Goal: Transaction & Acquisition: Purchase product/service

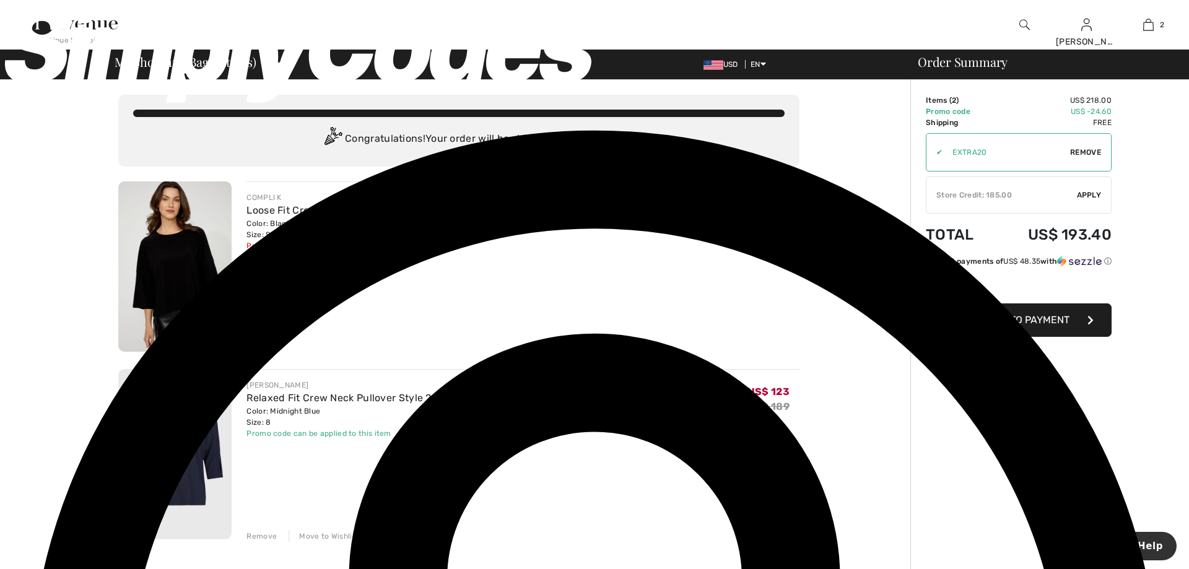
click at [168, 273] on img at bounding box center [174, 266] width 113 height 170
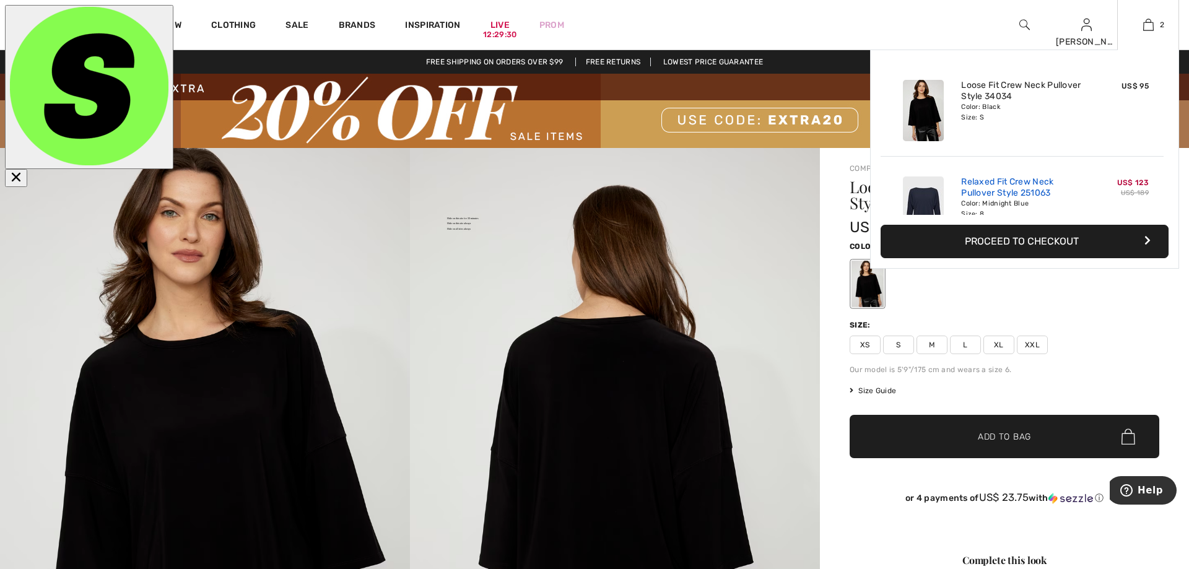
click at [977, 184] on link "Relaxed Fit Crew Neck Pullover Style 251063" at bounding box center [1022, 188] width 122 height 22
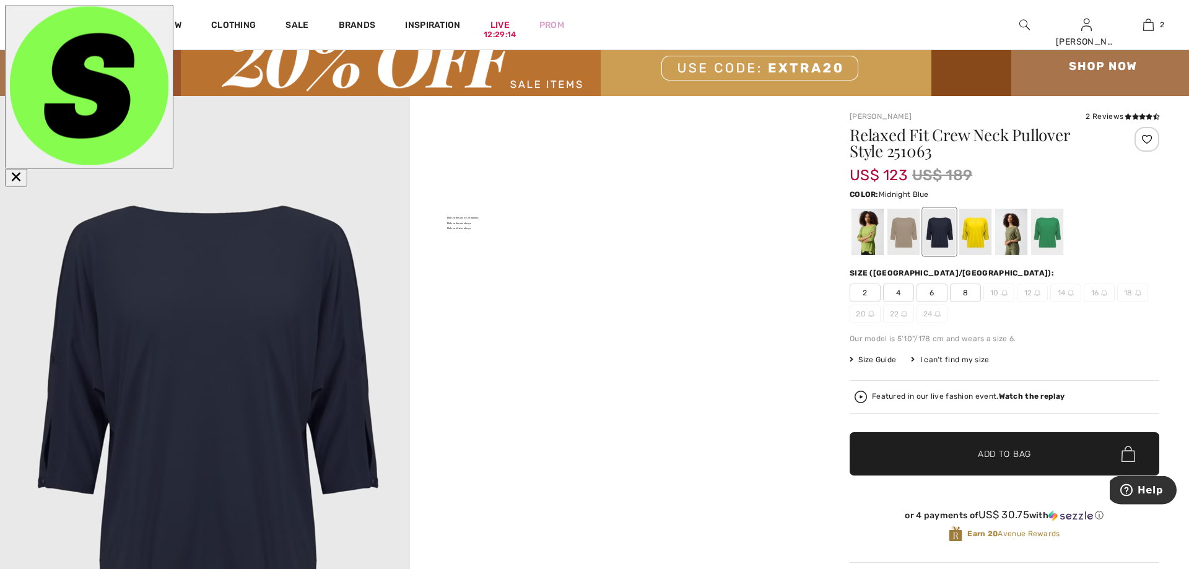
scroll to position [49, 0]
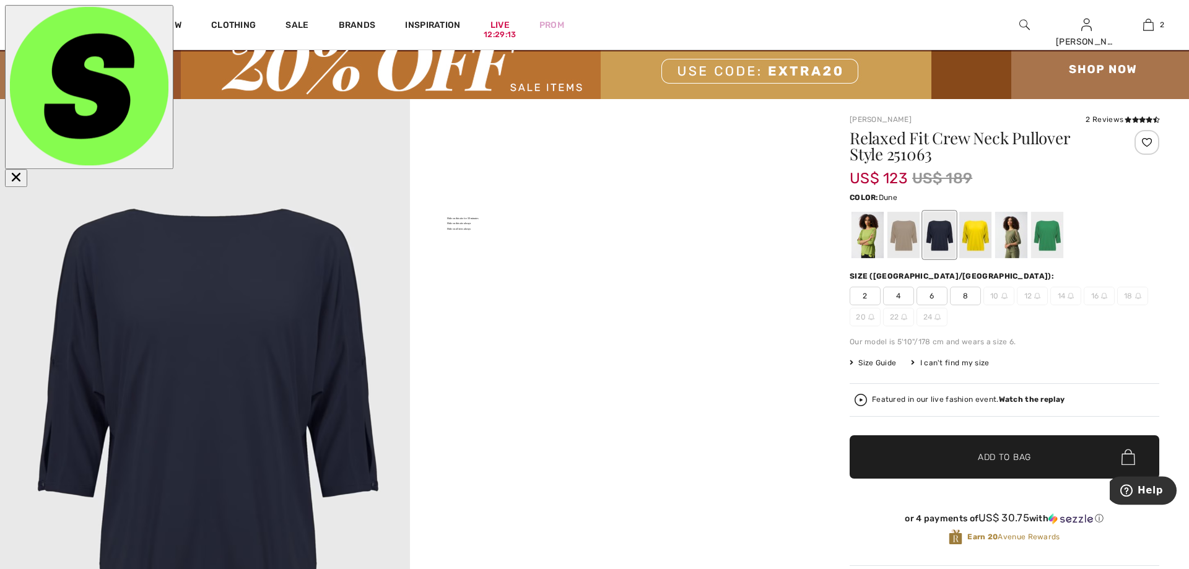
click at [907, 234] on div at bounding box center [904, 235] width 32 height 46
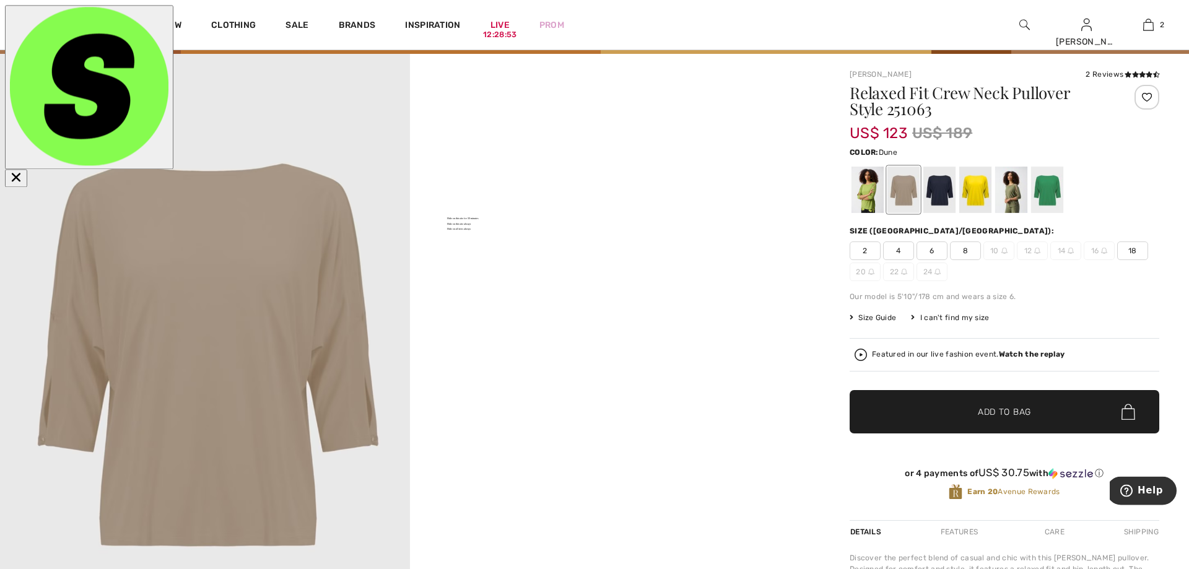
scroll to position [90, 0]
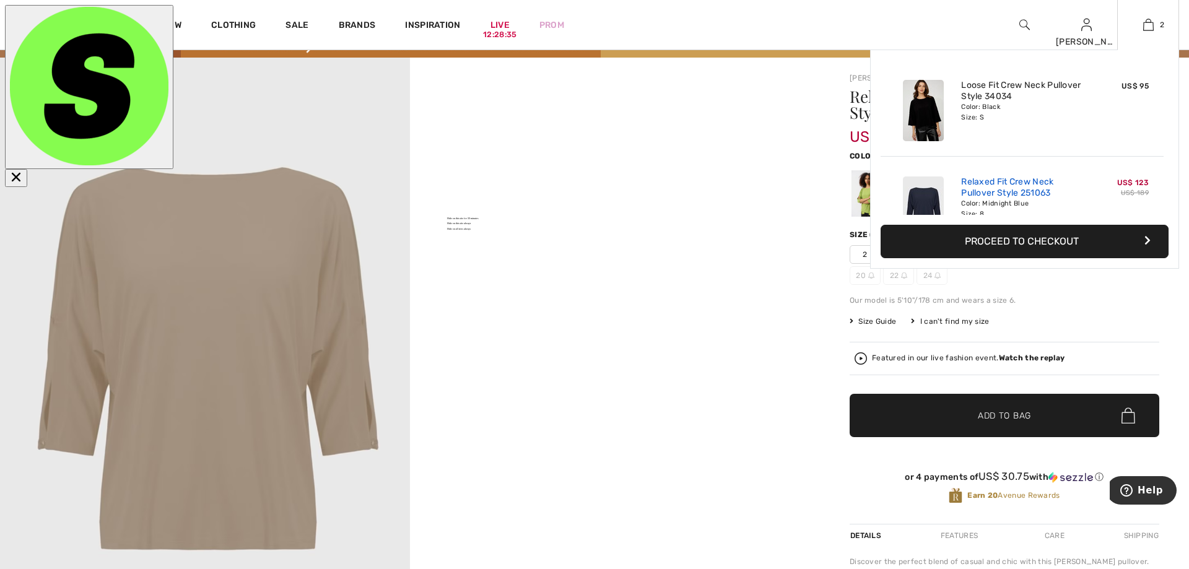
click at [1023, 187] on link "Relaxed Fit Crew Neck Pullover Style 251063" at bounding box center [1022, 188] width 122 height 22
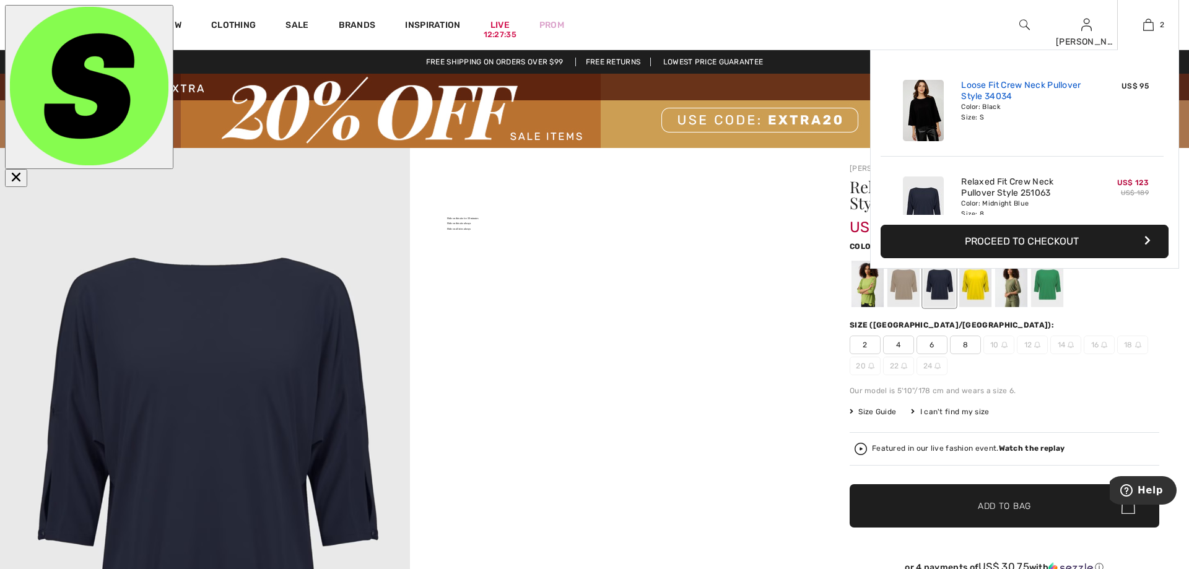
click at [987, 92] on link "Loose Fit Crew Neck Pullover Style 34034" at bounding box center [1022, 91] width 122 height 22
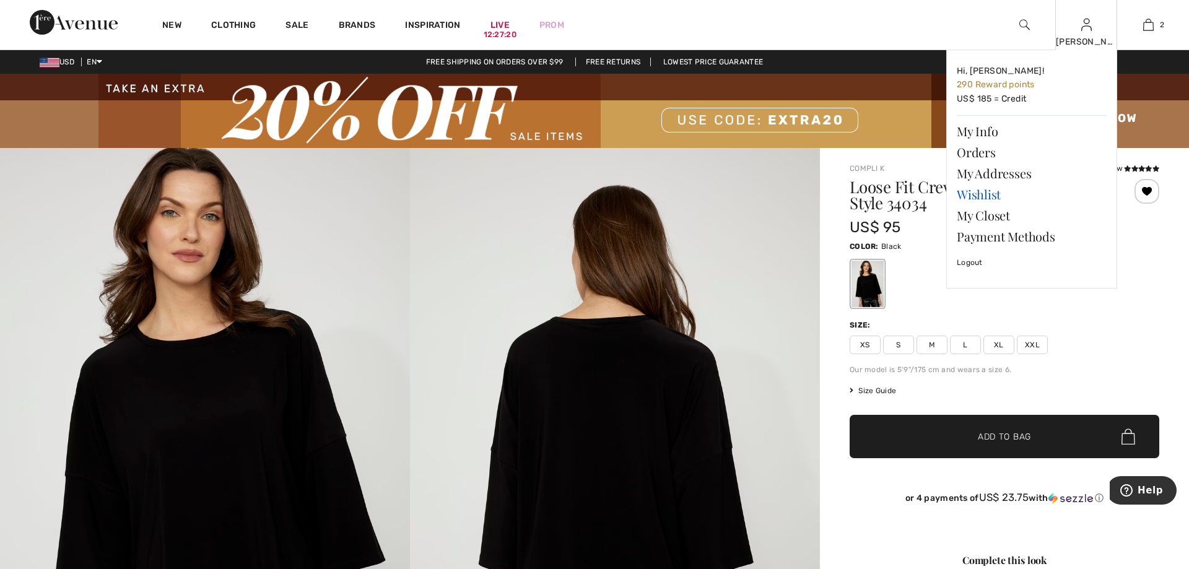
click at [990, 191] on link "Wishlist" at bounding box center [1032, 194] width 150 height 21
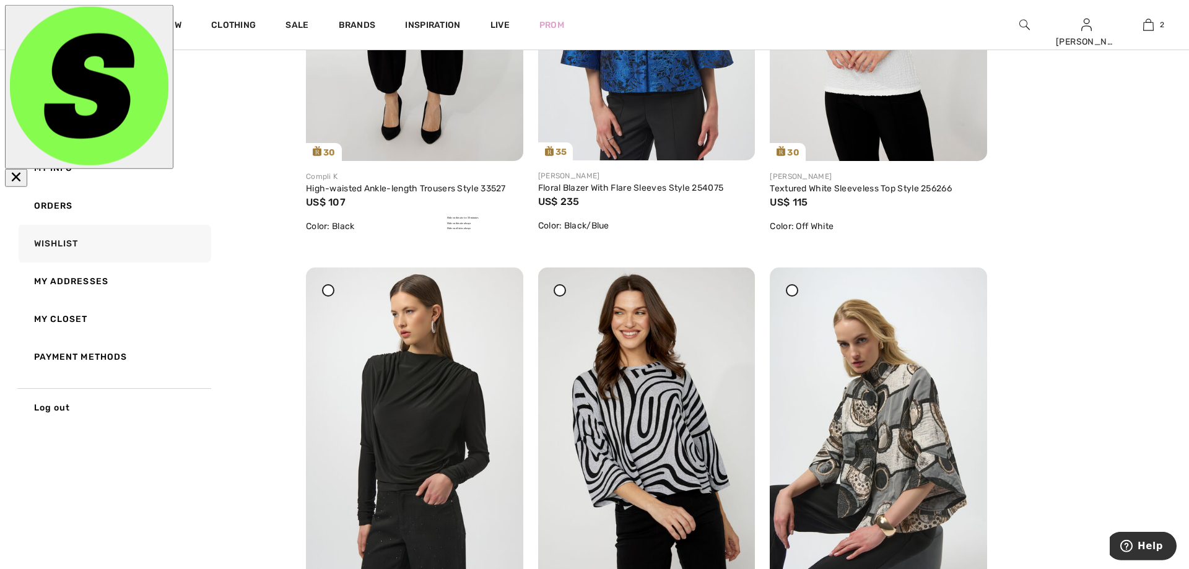
scroll to position [522, 0]
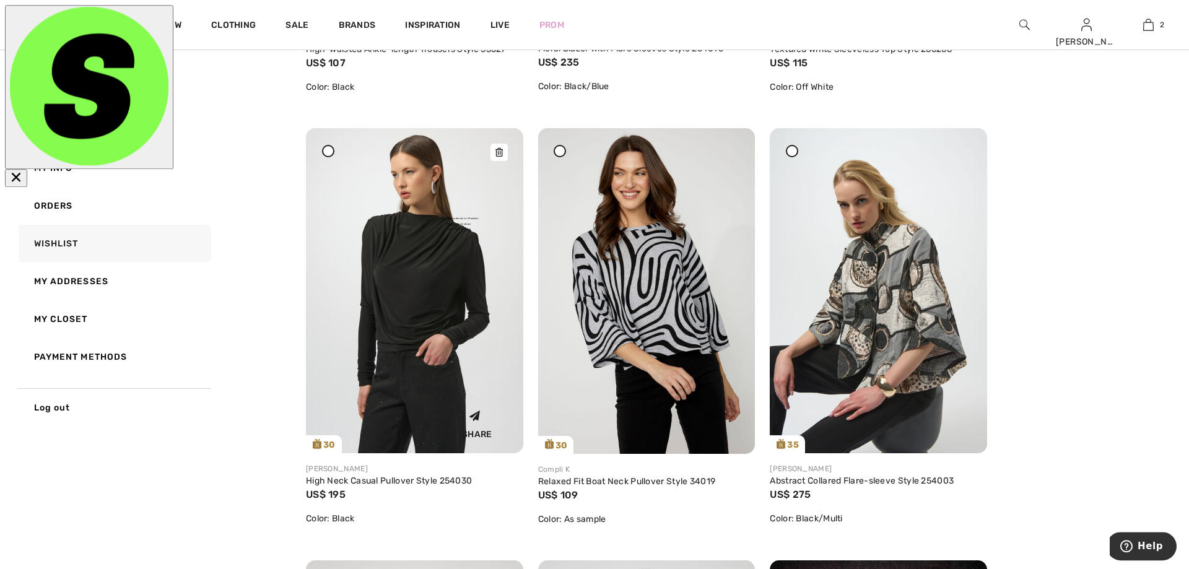
click at [442, 268] on img at bounding box center [414, 290] width 217 height 325
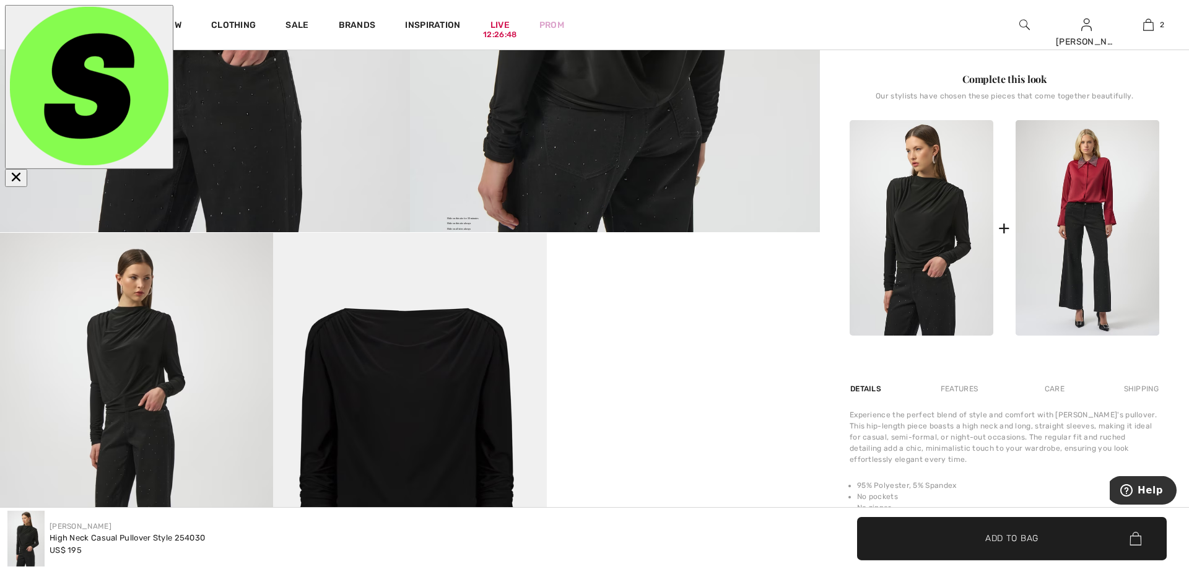
scroll to position [593, 0]
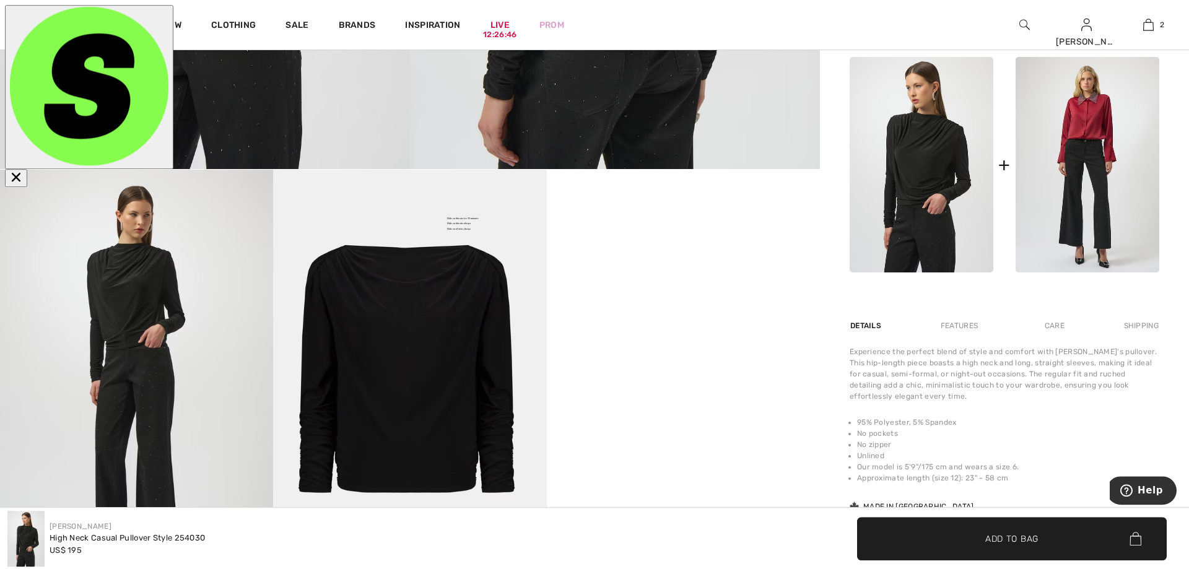
click at [152, 338] on img at bounding box center [136, 374] width 273 height 409
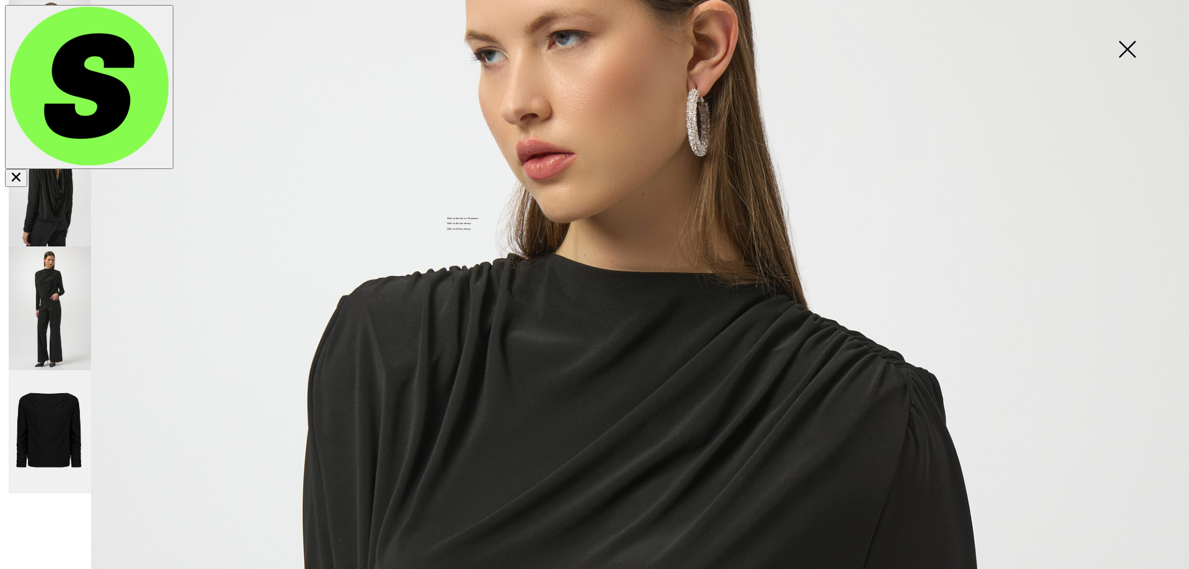
scroll to position [0, 0]
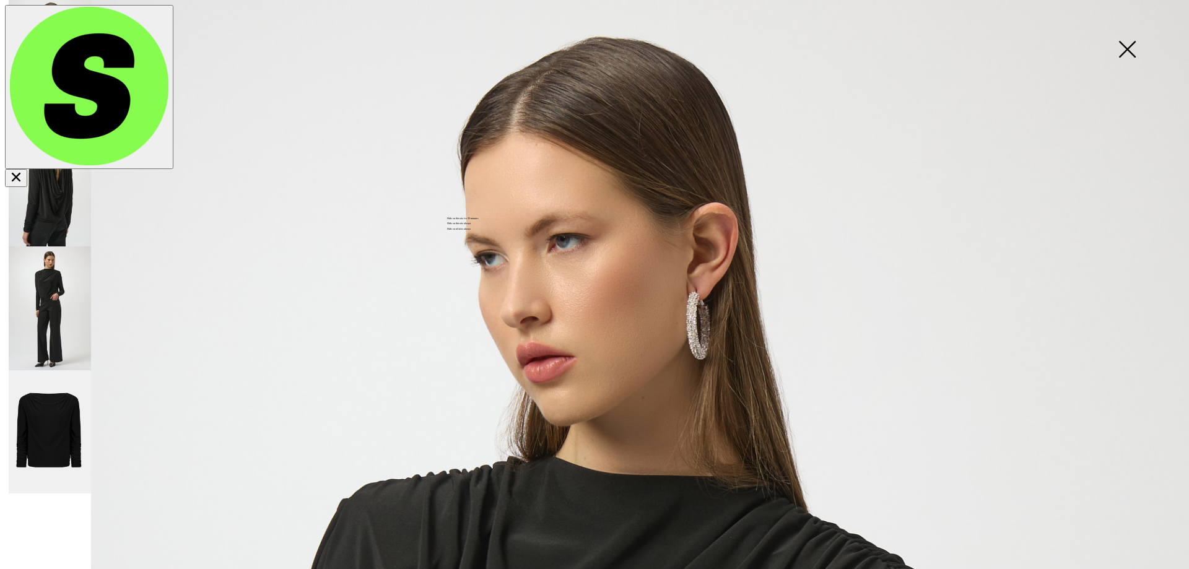
click at [1129, 49] on img at bounding box center [1127, 51] width 62 height 64
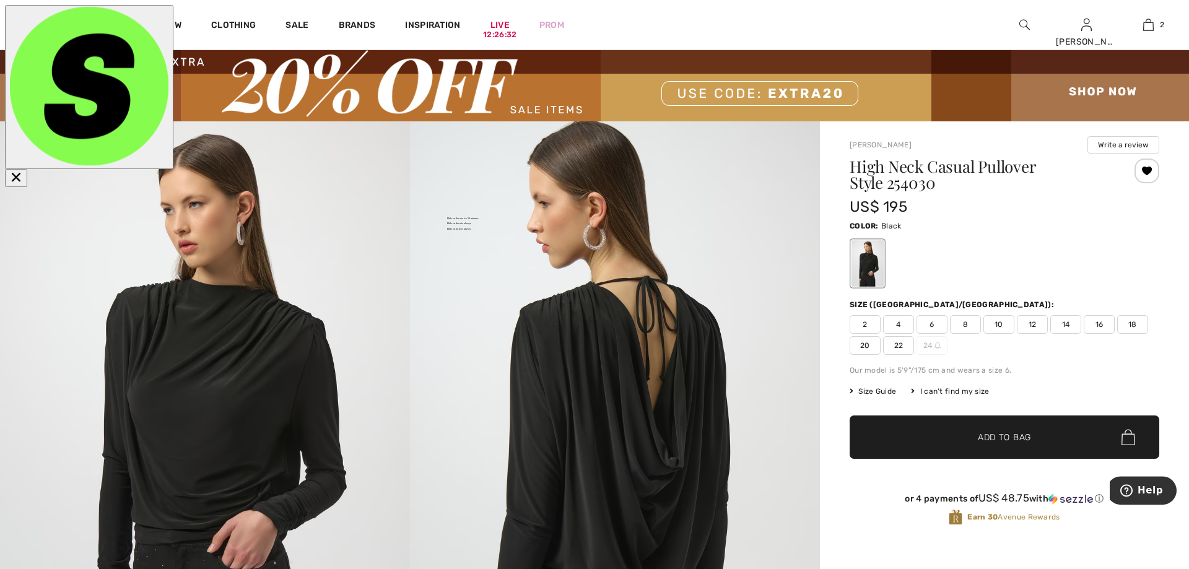
scroll to position [3, 0]
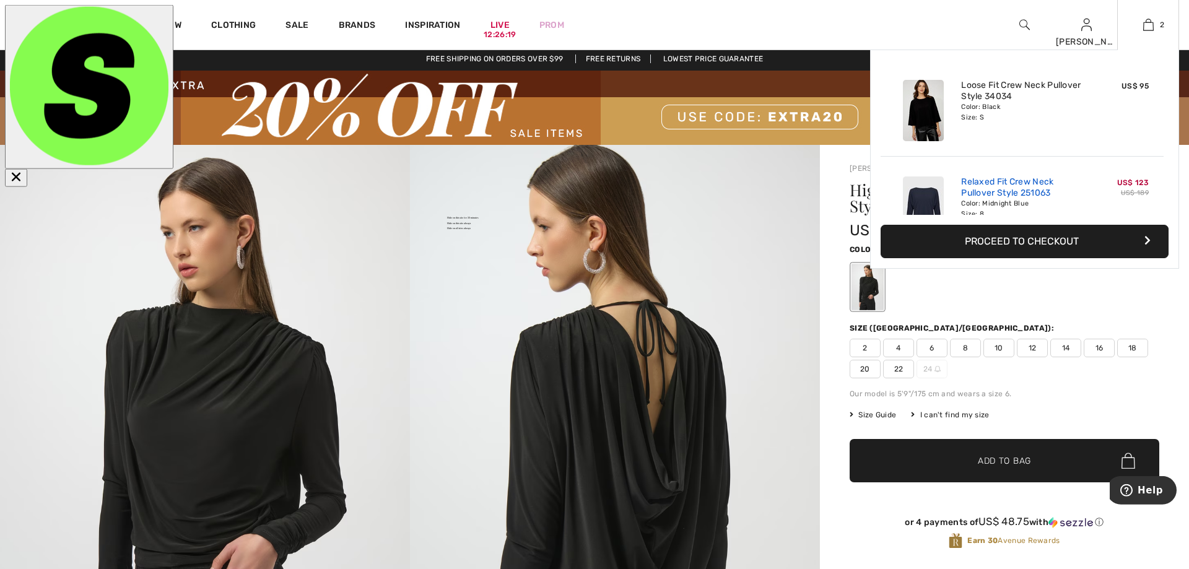
click at [983, 183] on link "Relaxed Fit Crew Neck Pullover Style 251063" at bounding box center [1022, 188] width 122 height 22
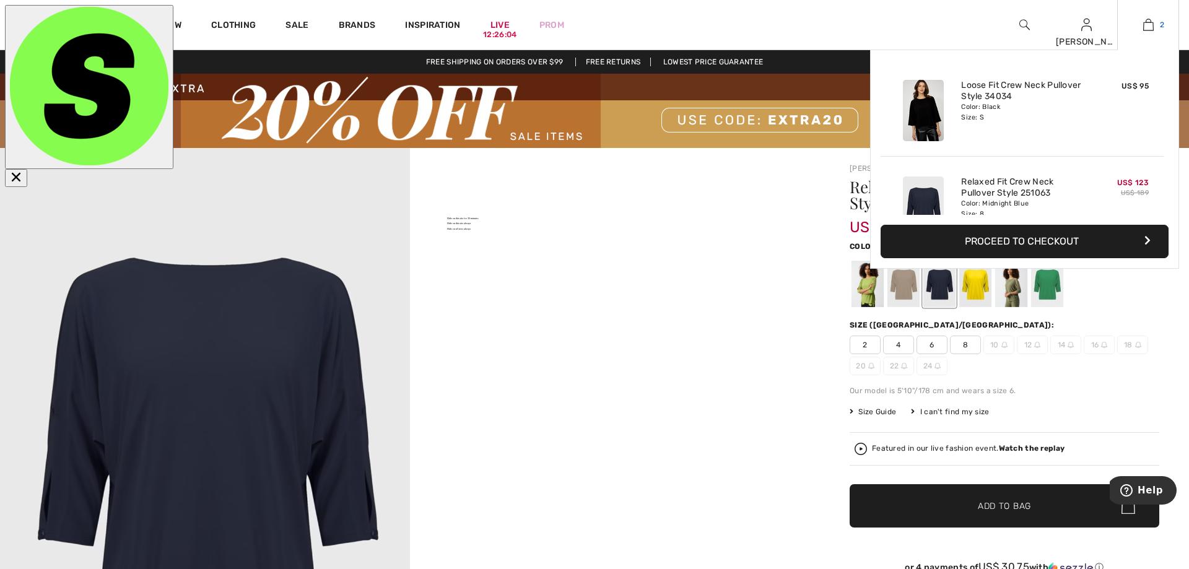
click at [1148, 21] on img at bounding box center [1148, 24] width 11 height 15
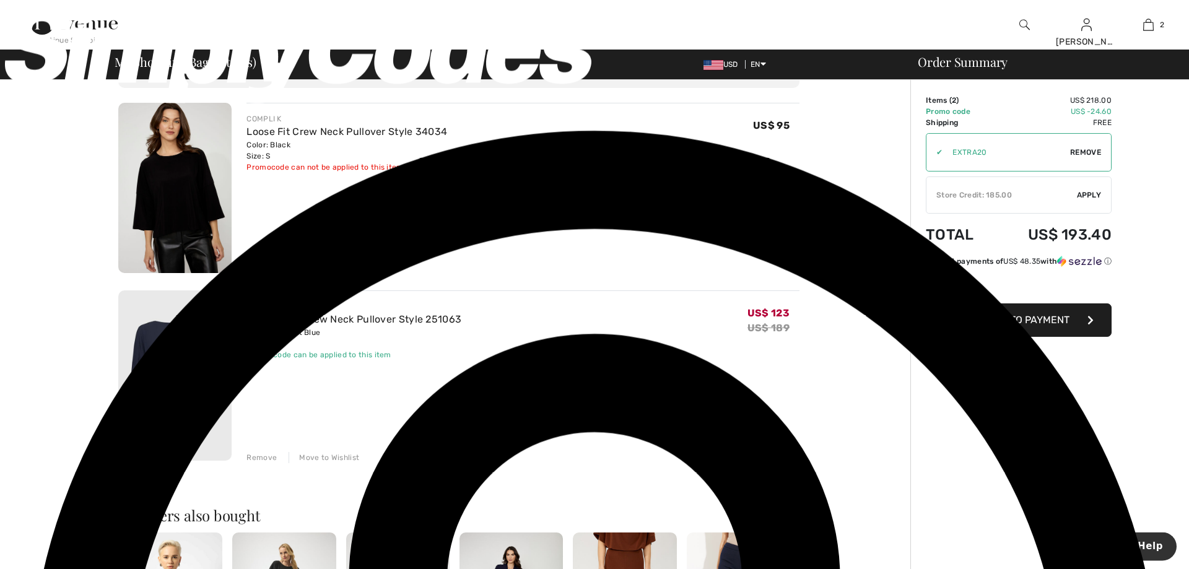
scroll to position [109, 0]
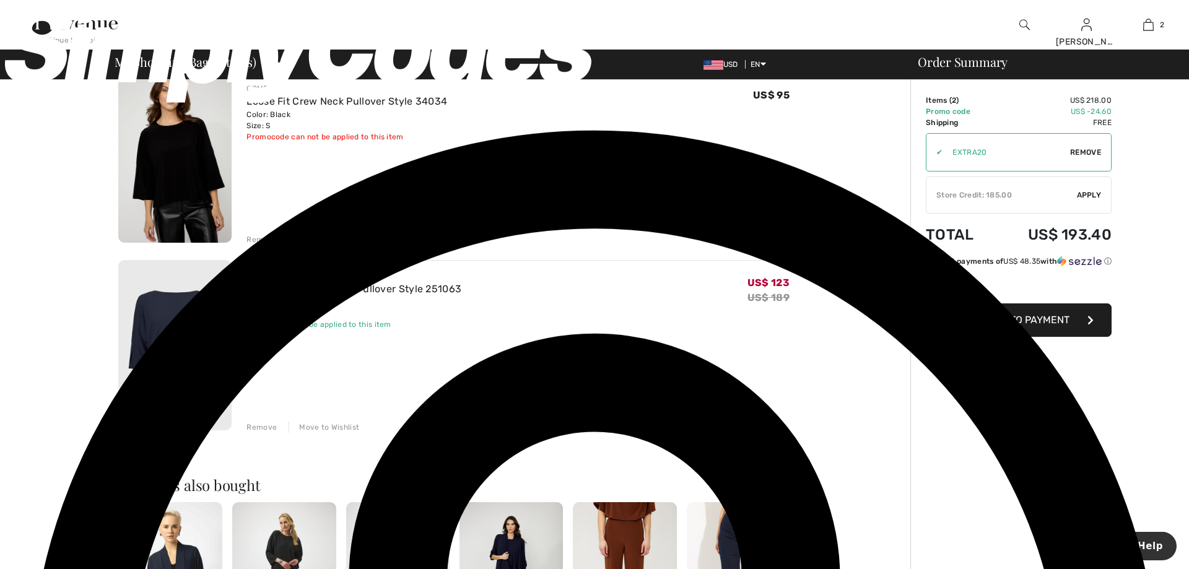
click at [334, 429] on div "Move to Wishlist" at bounding box center [324, 427] width 71 height 11
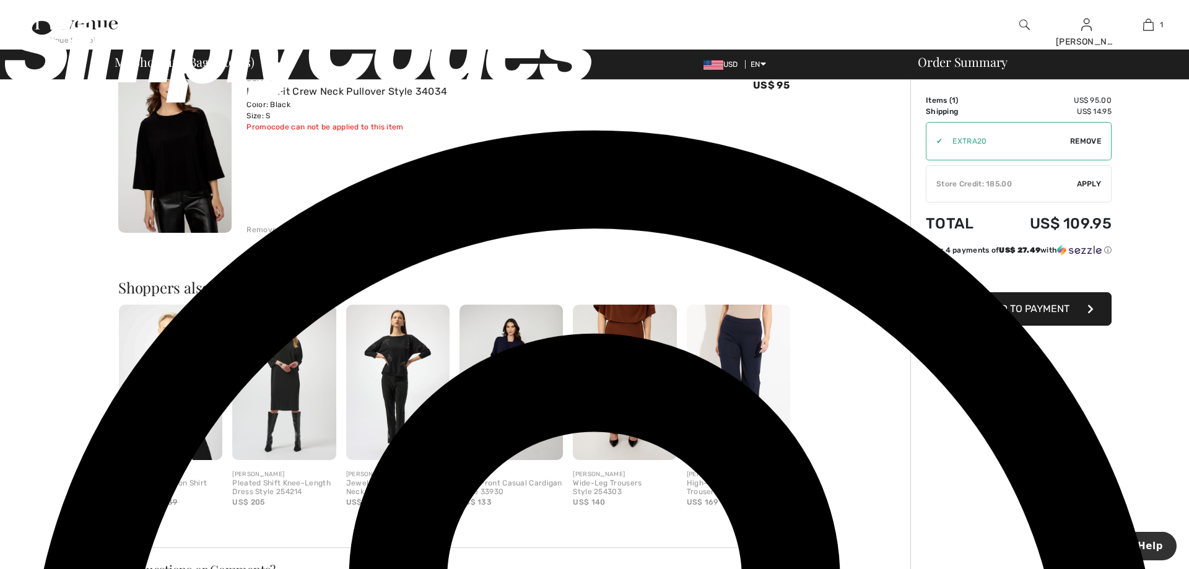
click at [177, 142] on img at bounding box center [174, 148] width 113 height 170
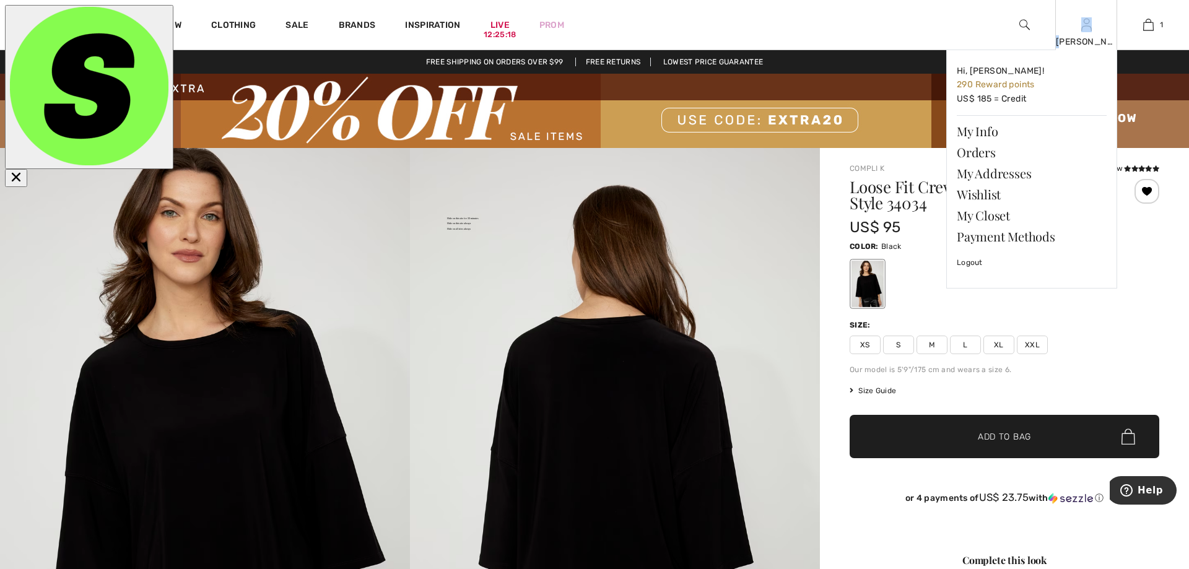
drag, startPoint x: 1078, startPoint y: 32, endPoint x: 1076, endPoint y: 43, distance: 11.4
click at [1076, 43] on div "[PERSON_NAME] Hi, [PERSON_NAME]! 290 Reward points US$ 185 = Credit My Info Ord…" at bounding box center [1087, 25] width 62 height 50
click at [986, 196] on link "Wishlist" at bounding box center [1032, 194] width 150 height 21
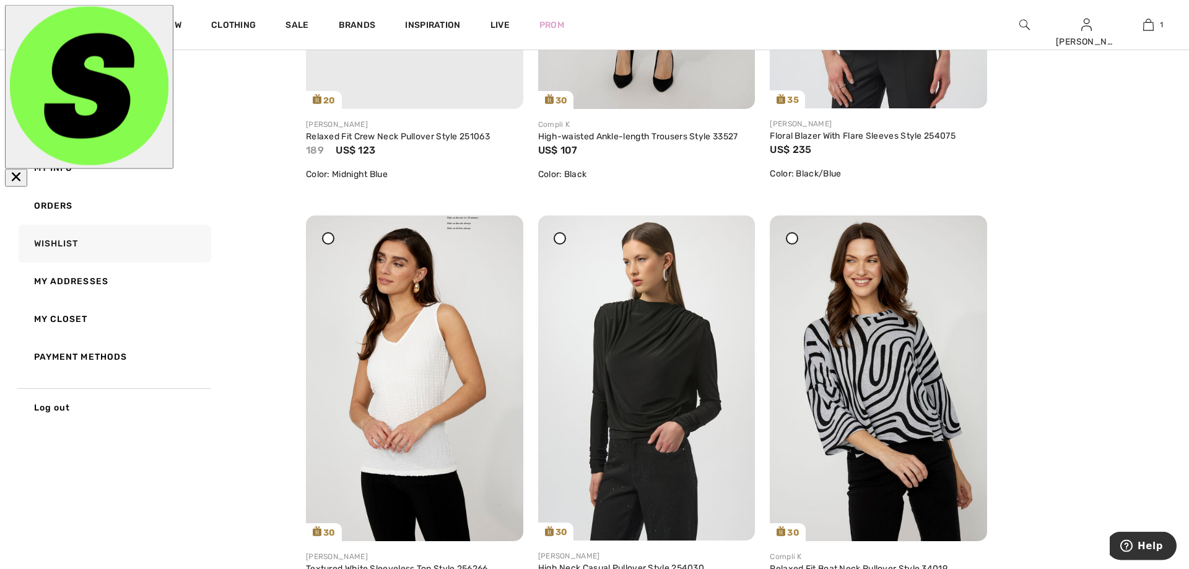
scroll to position [530, 0]
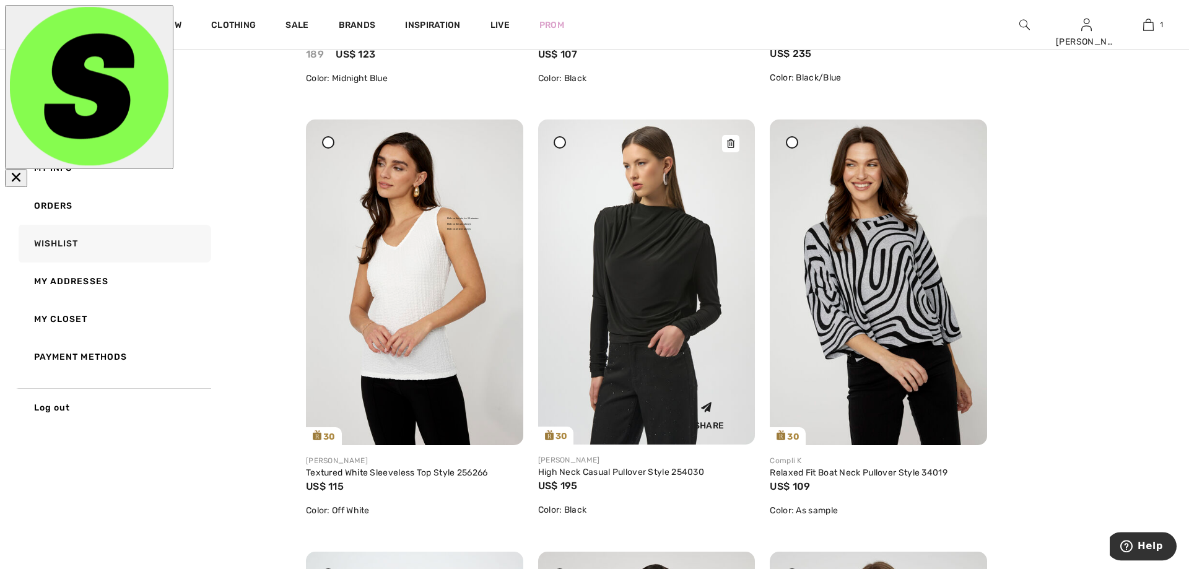
click at [655, 260] on img at bounding box center [646, 282] width 217 height 325
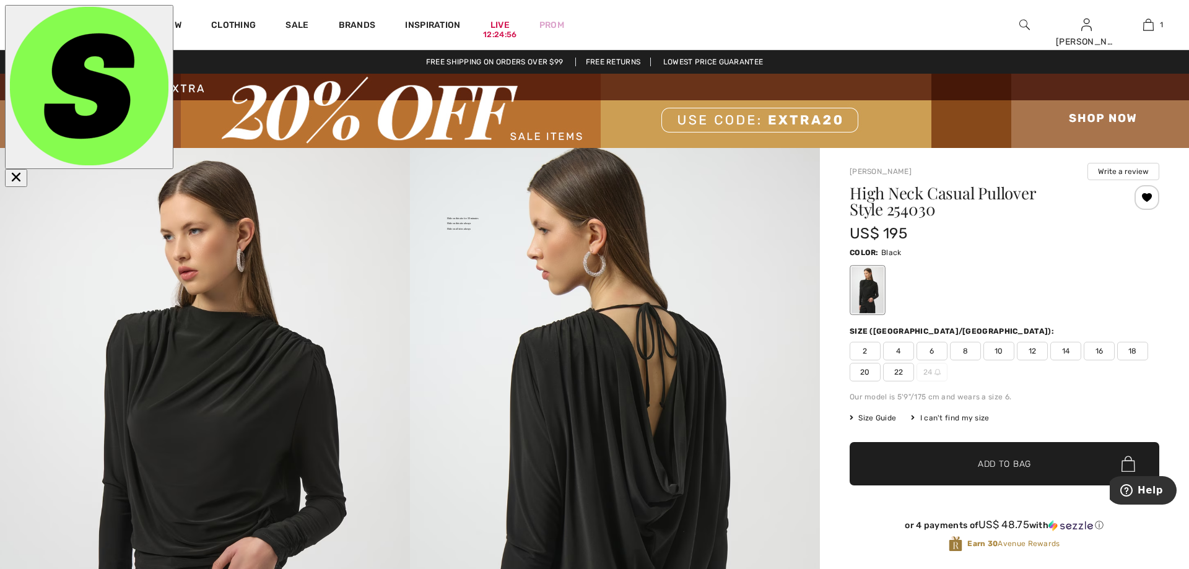
click at [973, 348] on span "8" at bounding box center [965, 351] width 31 height 19
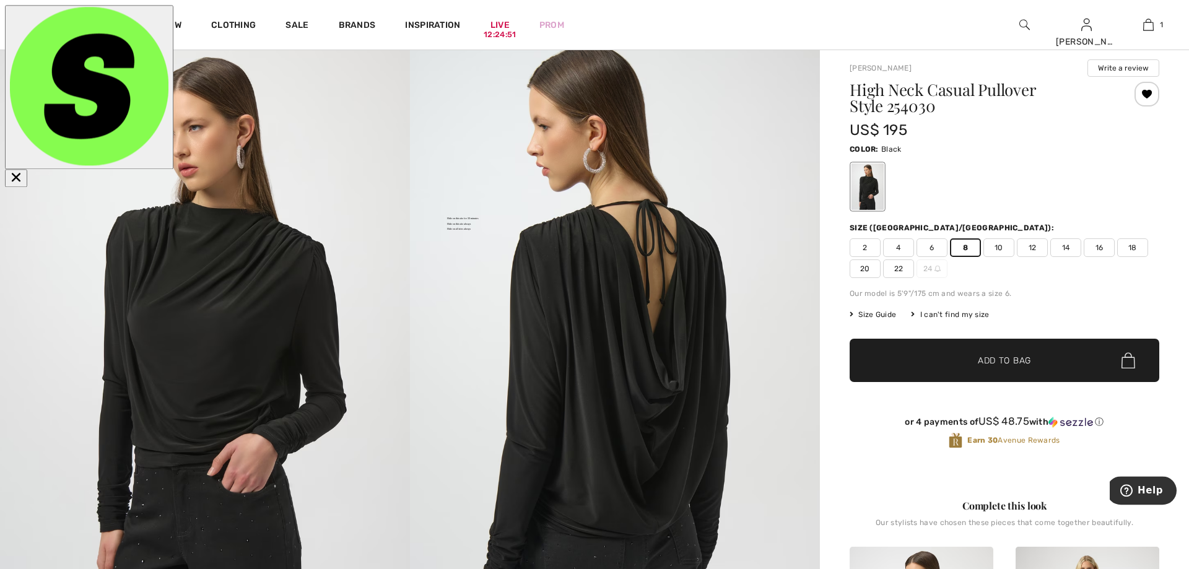
scroll to position [60, 0]
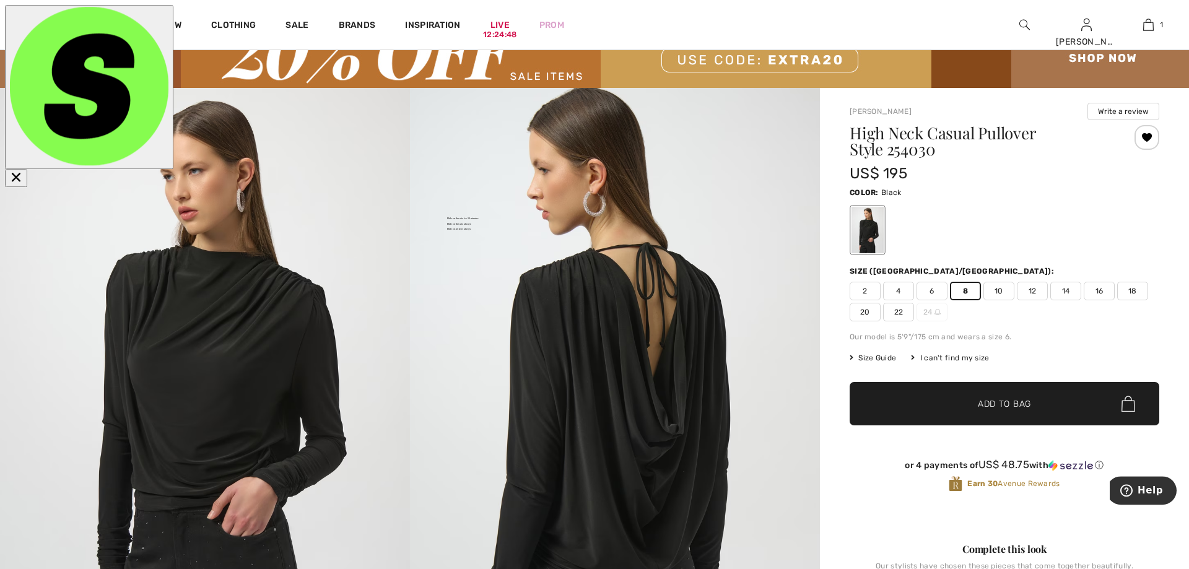
click at [970, 402] on span "✔ Added to Bag" at bounding box center [986, 404] width 76 height 13
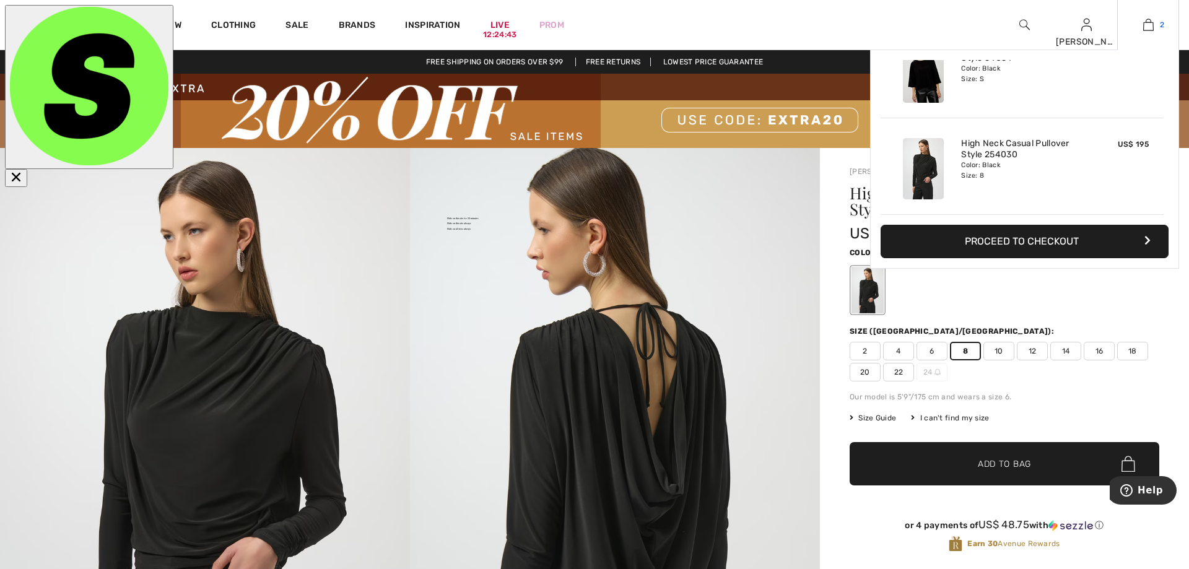
click at [1145, 24] on img at bounding box center [1148, 24] width 11 height 15
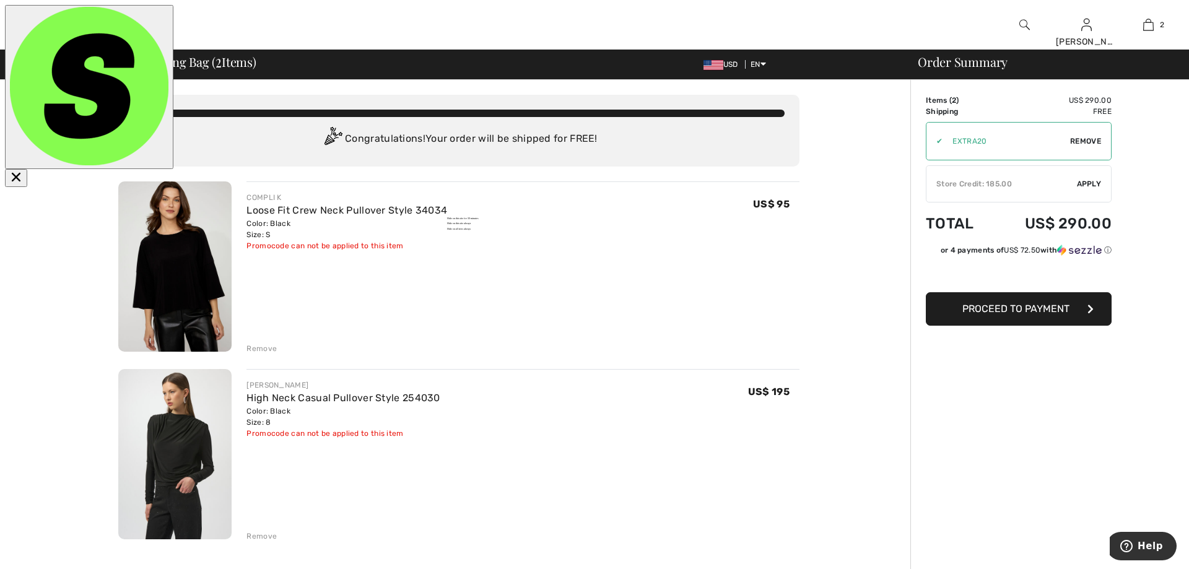
click at [201, 263] on img at bounding box center [174, 266] width 113 height 170
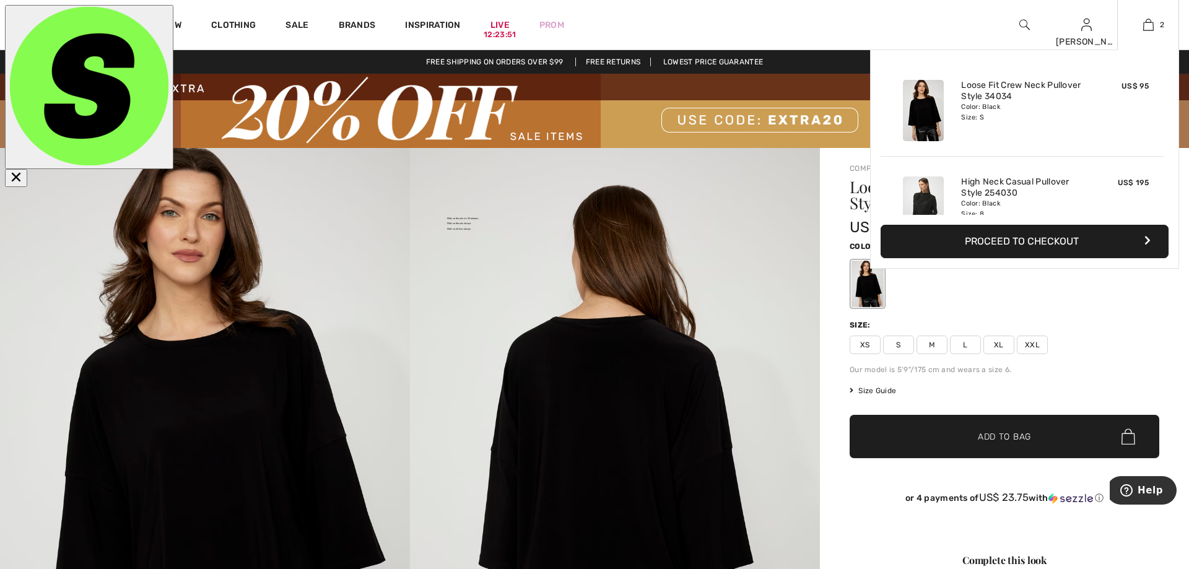
click at [1038, 242] on button "Proceed to Checkout" at bounding box center [1025, 241] width 288 height 33
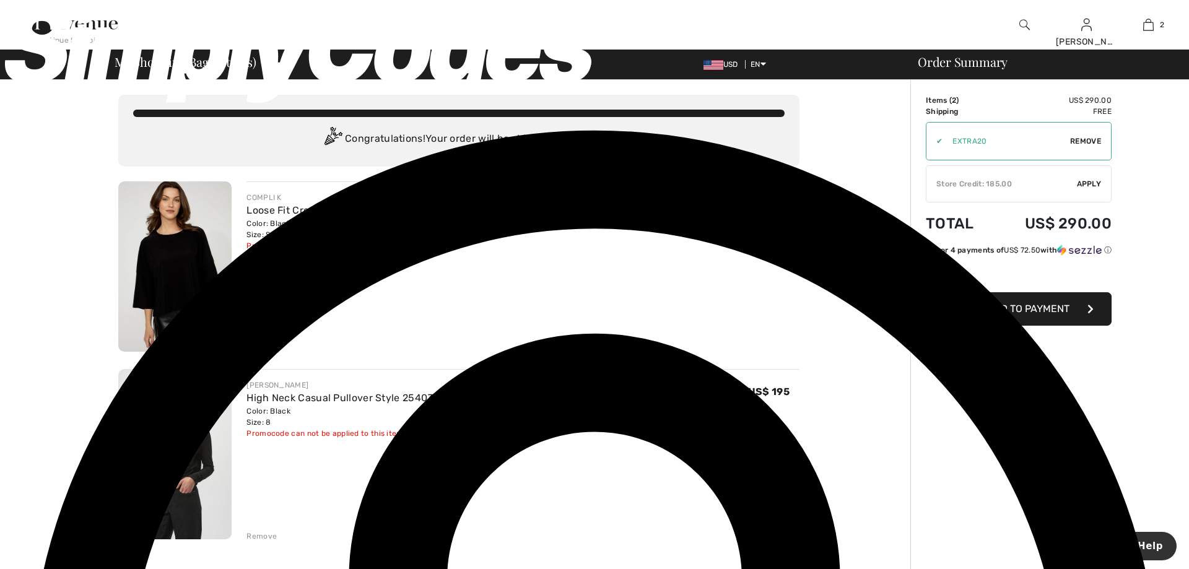
click at [270, 350] on div "Remove" at bounding box center [262, 348] width 30 height 11
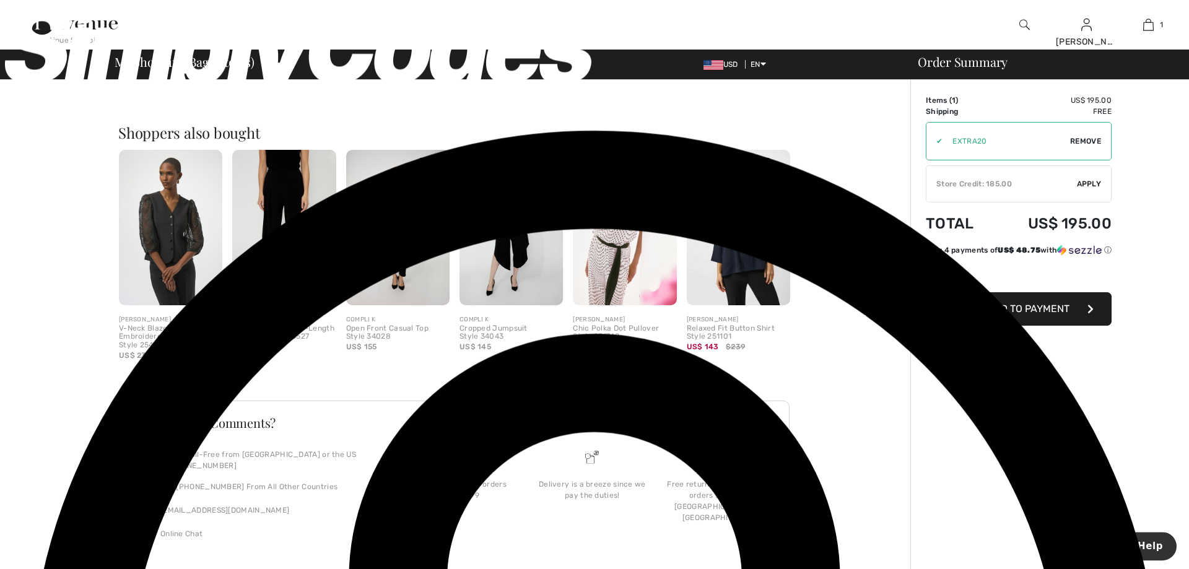
scroll to position [300, 0]
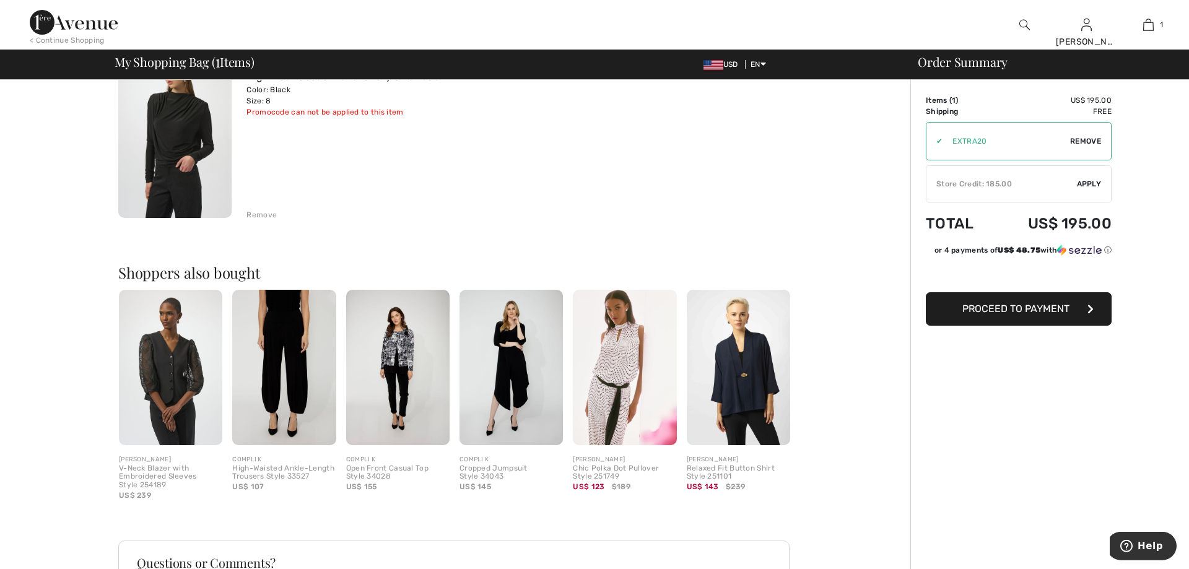
scroll to position [0, 0]
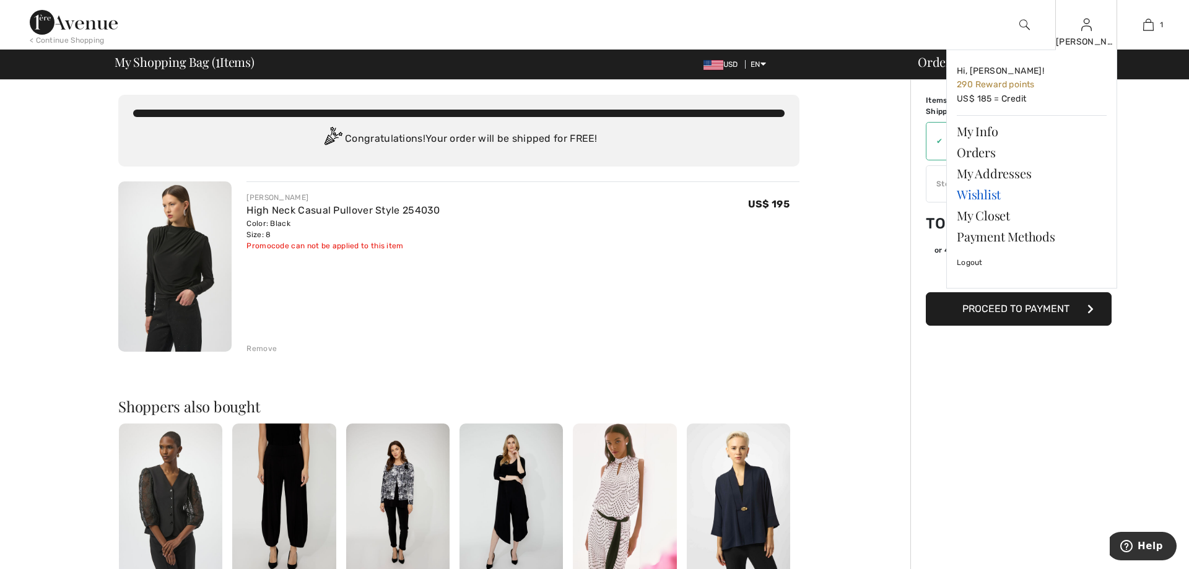
click at [980, 197] on link "Wishlist" at bounding box center [1032, 194] width 150 height 21
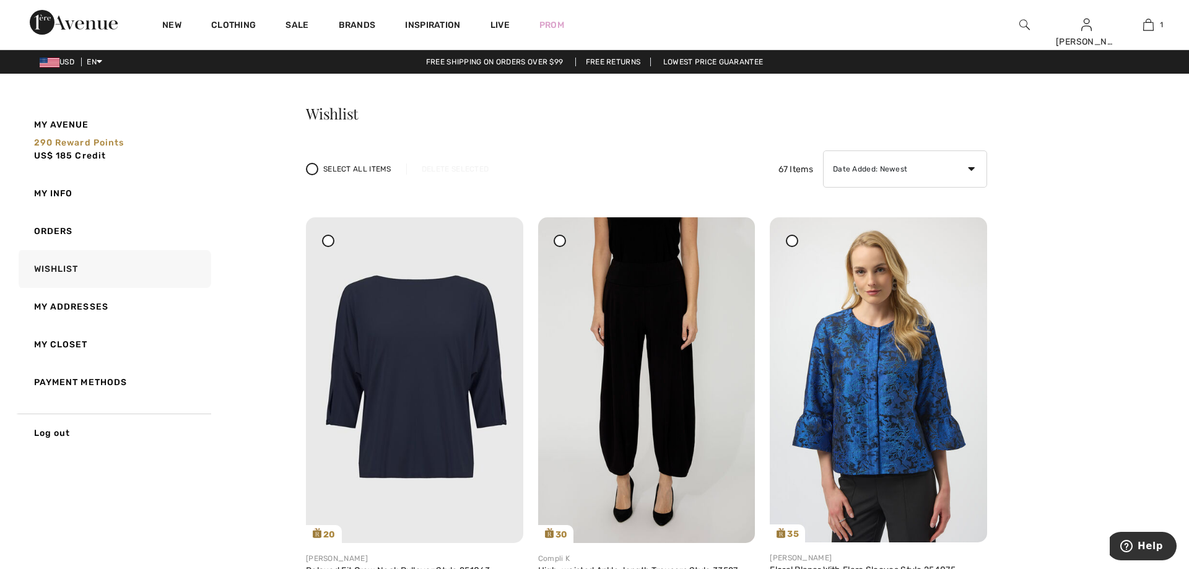
drag, startPoint x: 1189, startPoint y: 6, endPoint x: 1189, endPoint y: 22, distance: 16.1
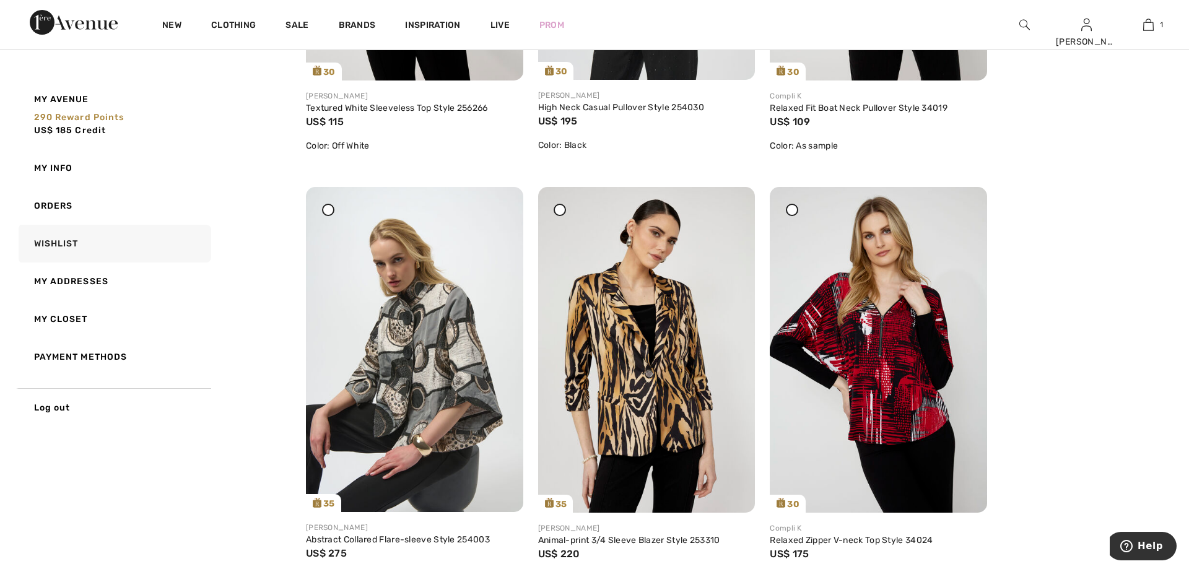
scroll to position [904, 0]
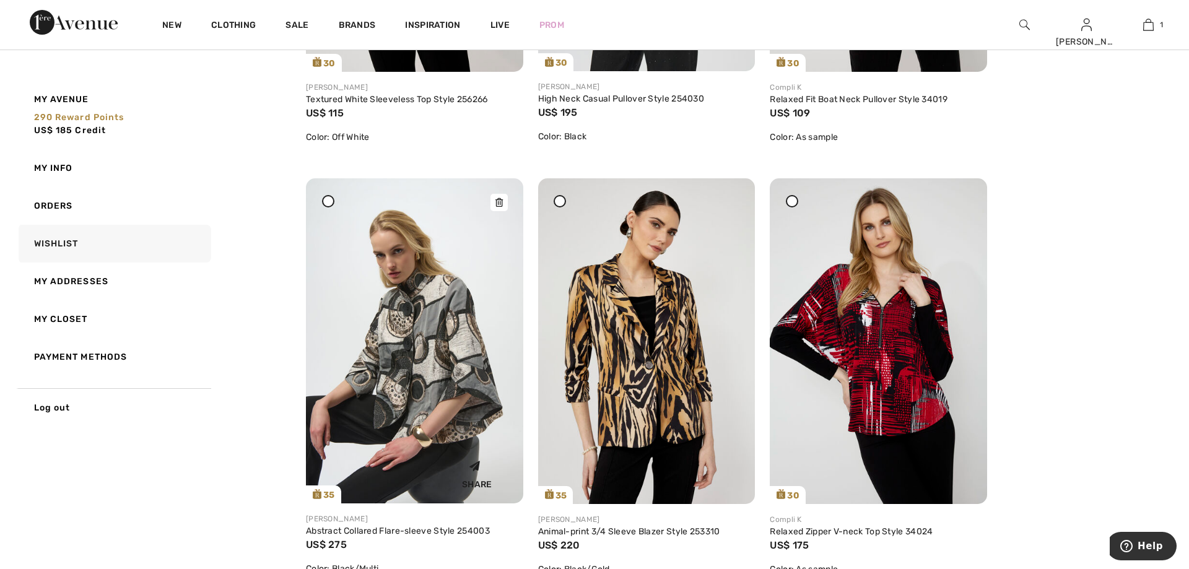
click at [499, 205] on icon at bounding box center [499, 202] width 7 height 9
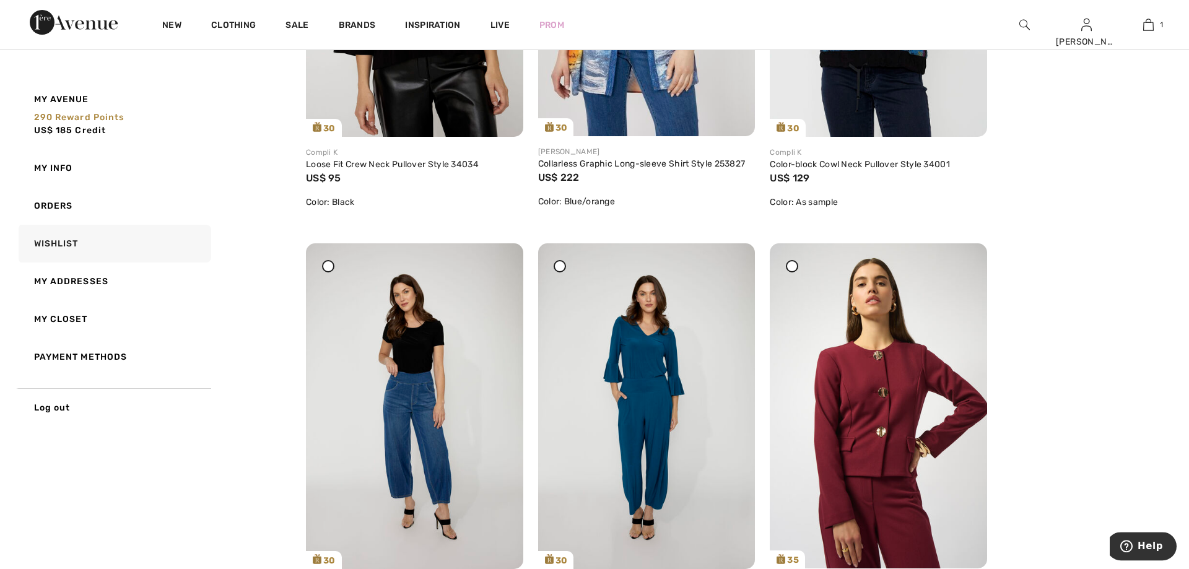
scroll to position [1886, 0]
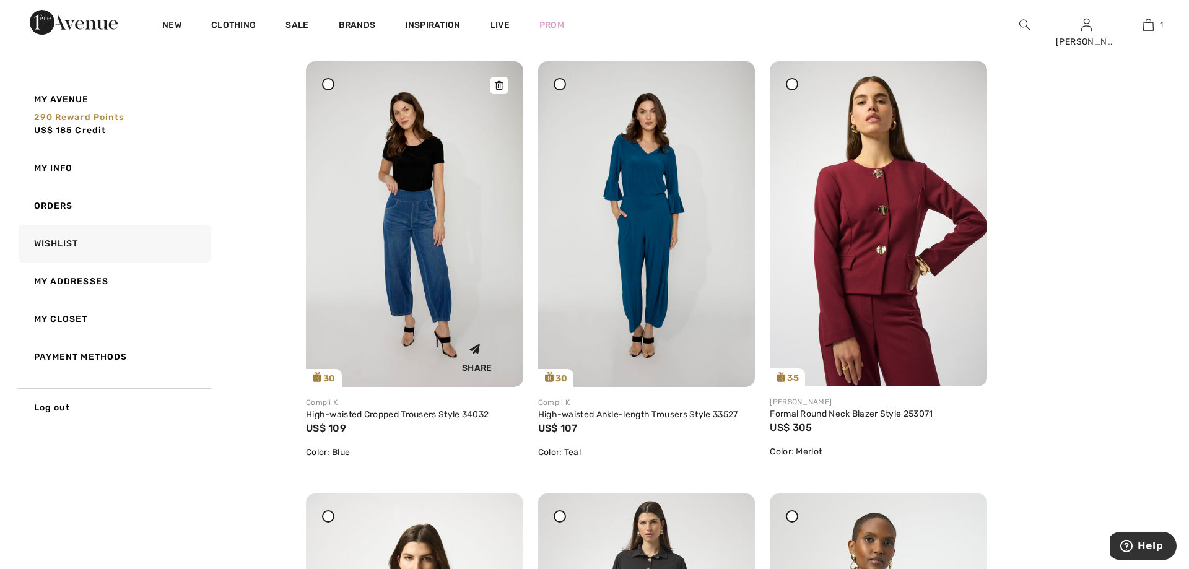
click at [450, 222] on img at bounding box center [414, 224] width 217 height 326
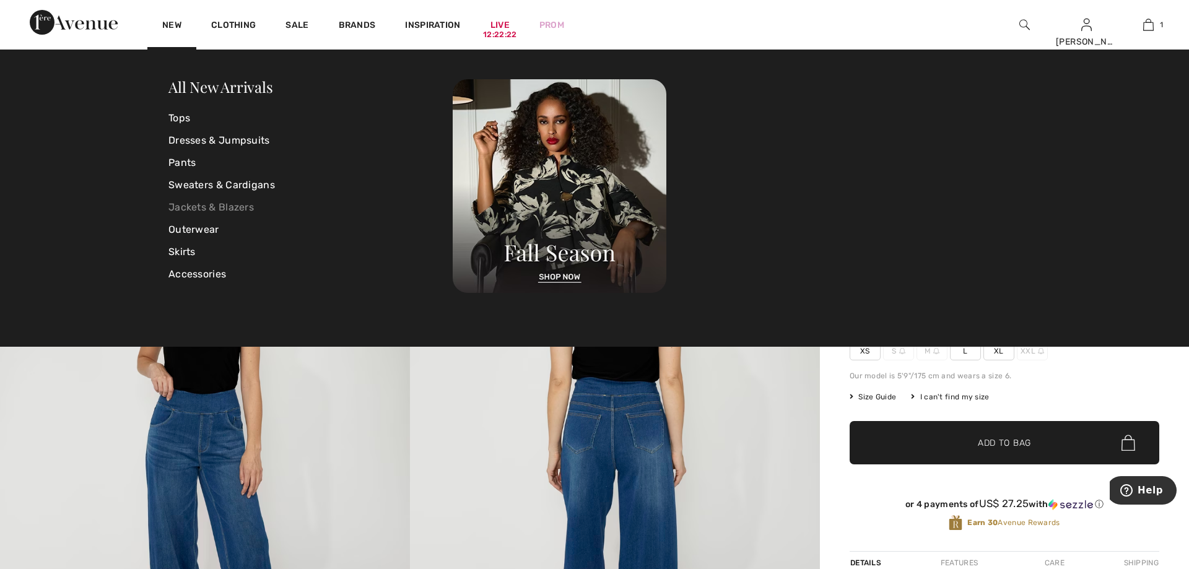
click at [214, 203] on link "Jackets & Blazers" at bounding box center [310, 207] width 284 height 22
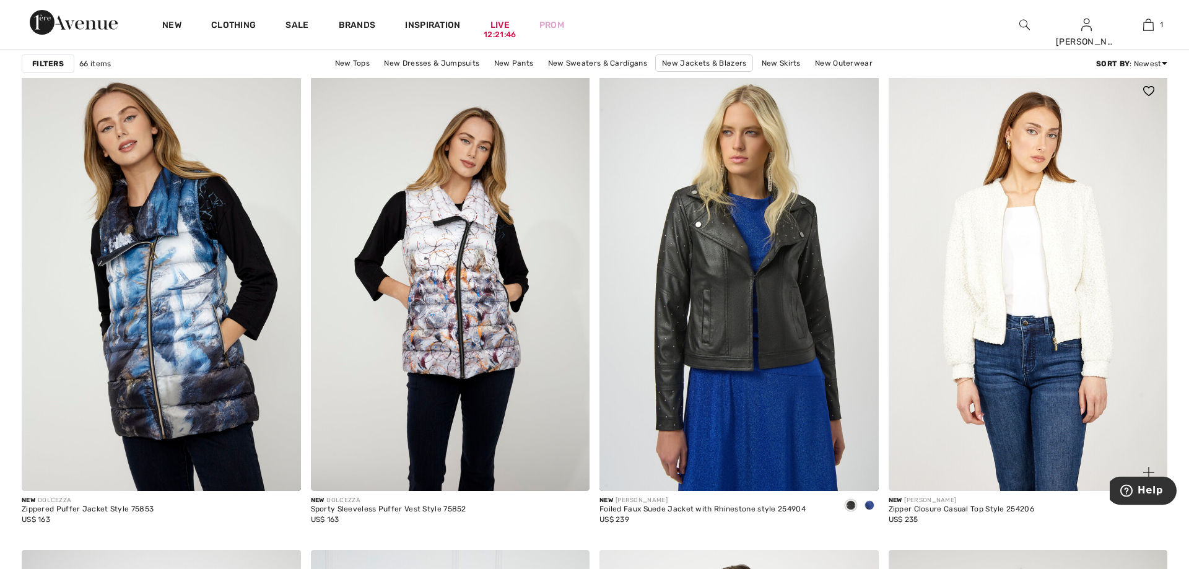
scroll to position [2841, 0]
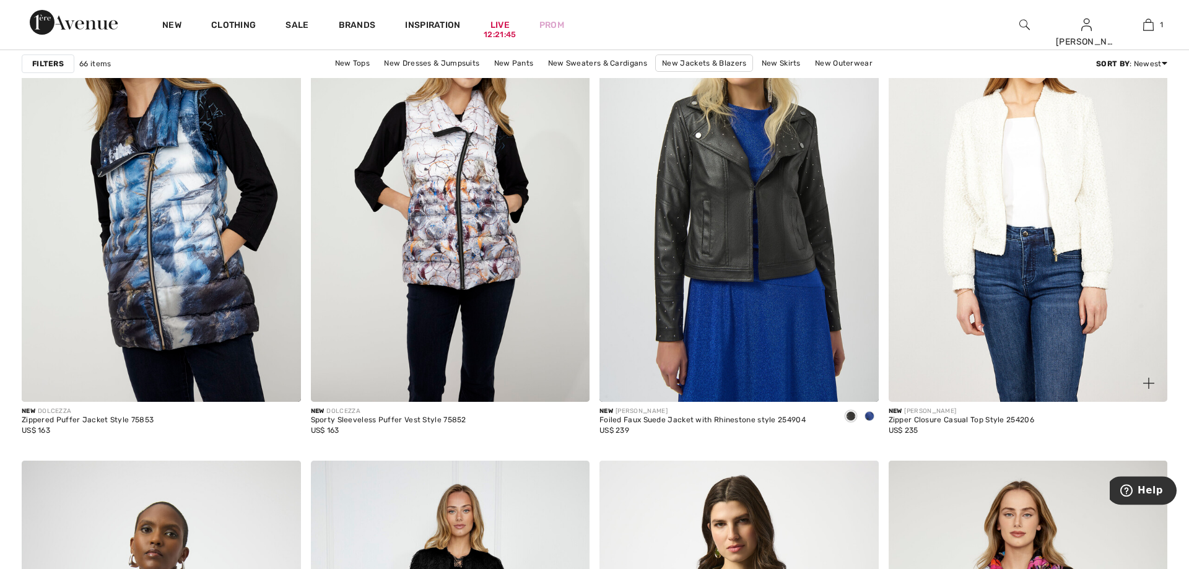
drag, startPoint x: 0, startPoint y: 0, endPoint x: 1159, endPoint y: 222, distance: 1180.1
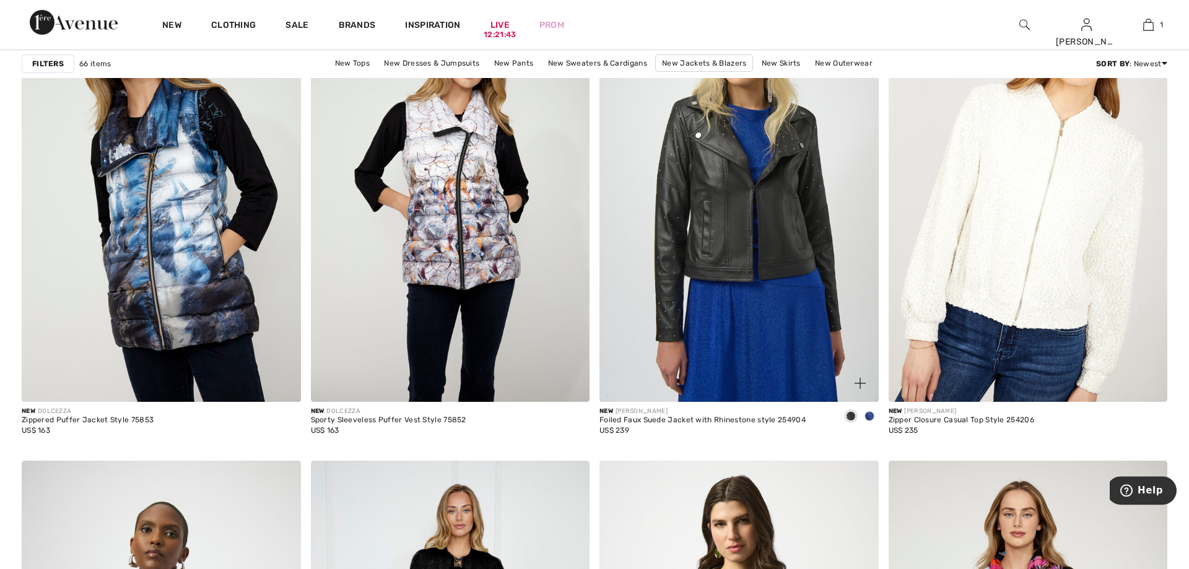
click at [866, 416] on span at bounding box center [870, 416] width 10 height 10
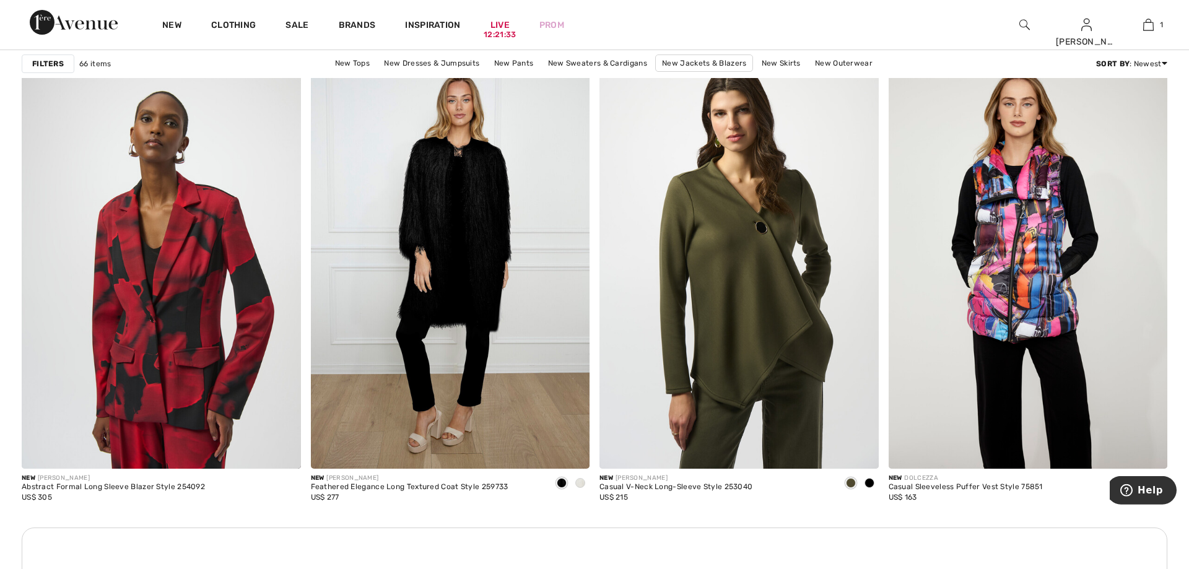
scroll to position [3261, 0]
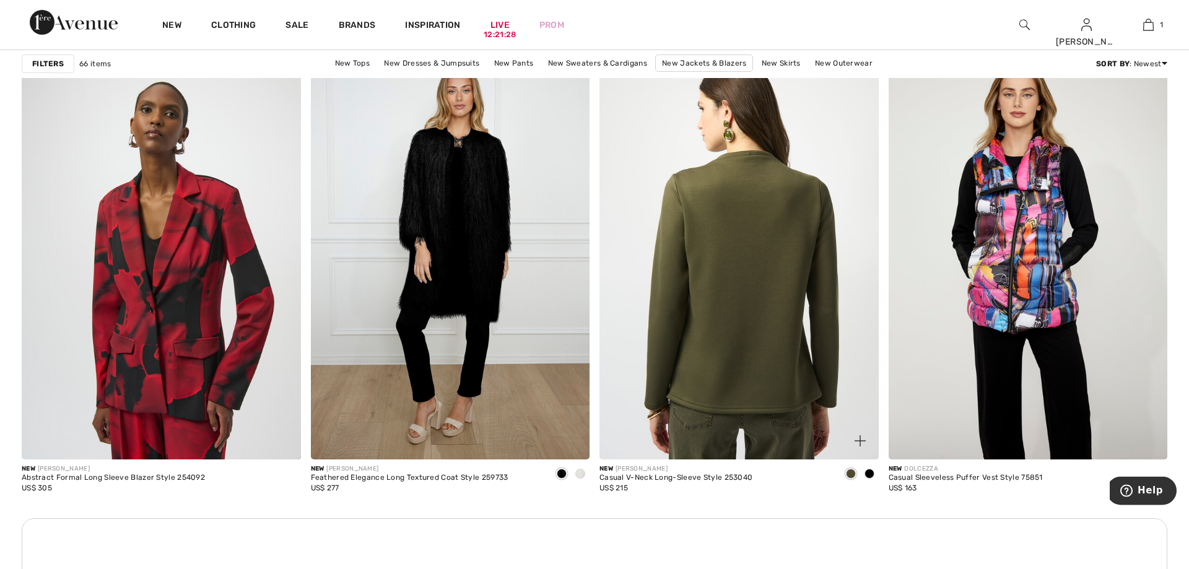
click at [777, 232] on img at bounding box center [739, 250] width 279 height 419
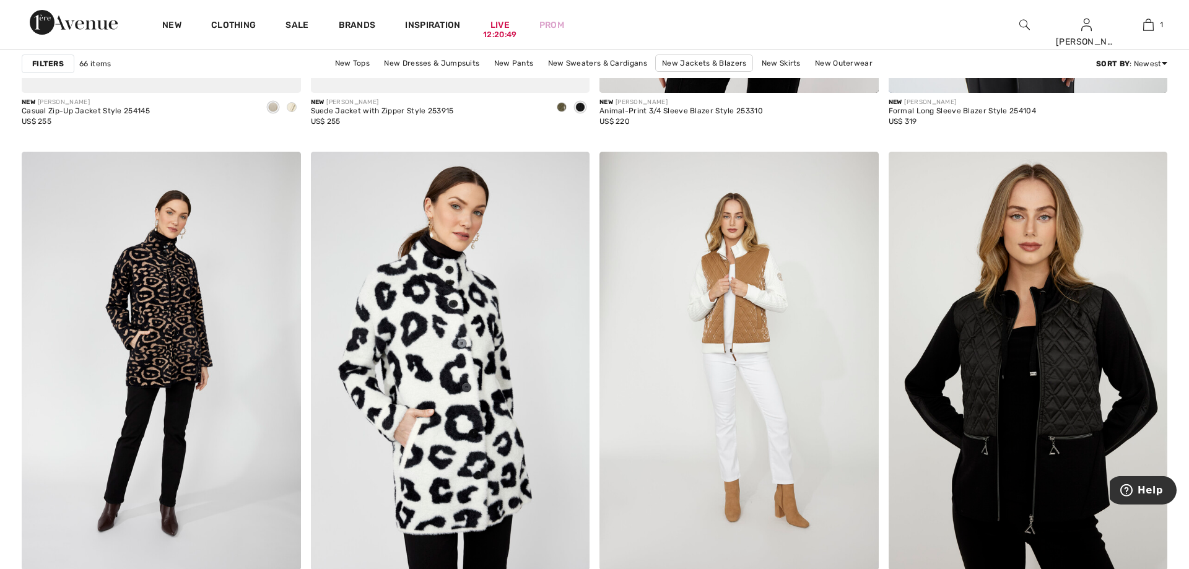
scroll to position [6941, 0]
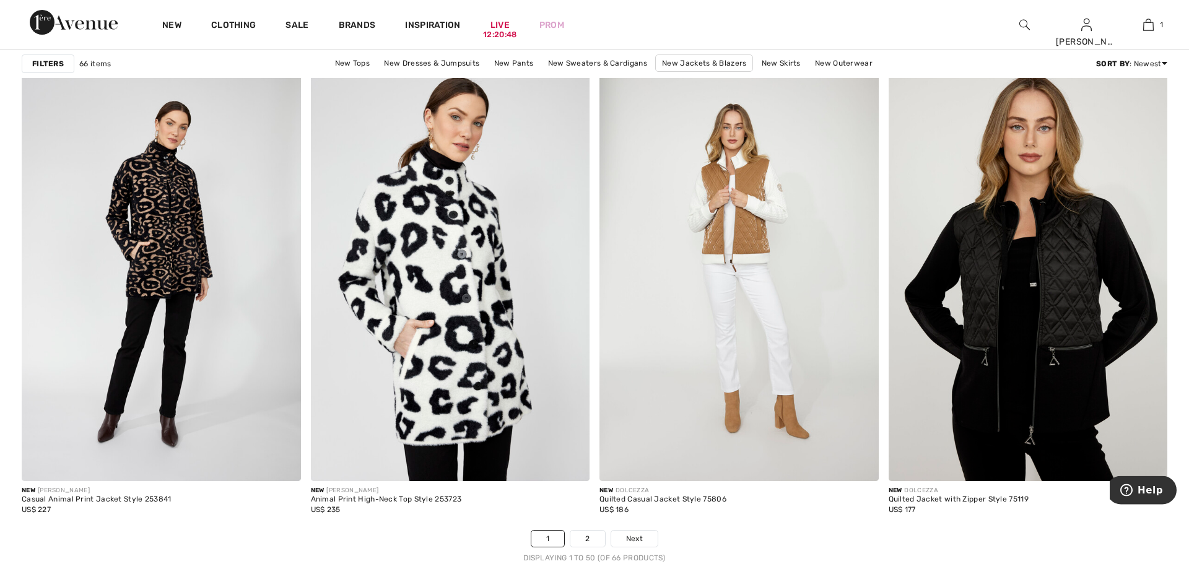
drag, startPoint x: 1189, startPoint y: 384, endPoint x: 1183, endPoint y: 495, distance: 111.0
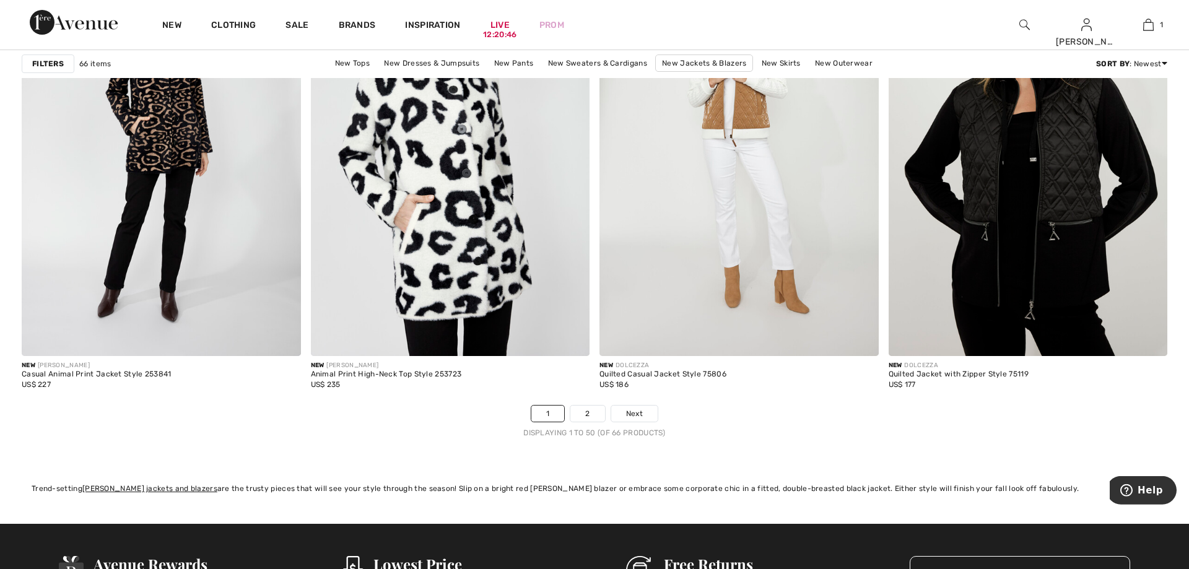
scroll to position [7021, 0]
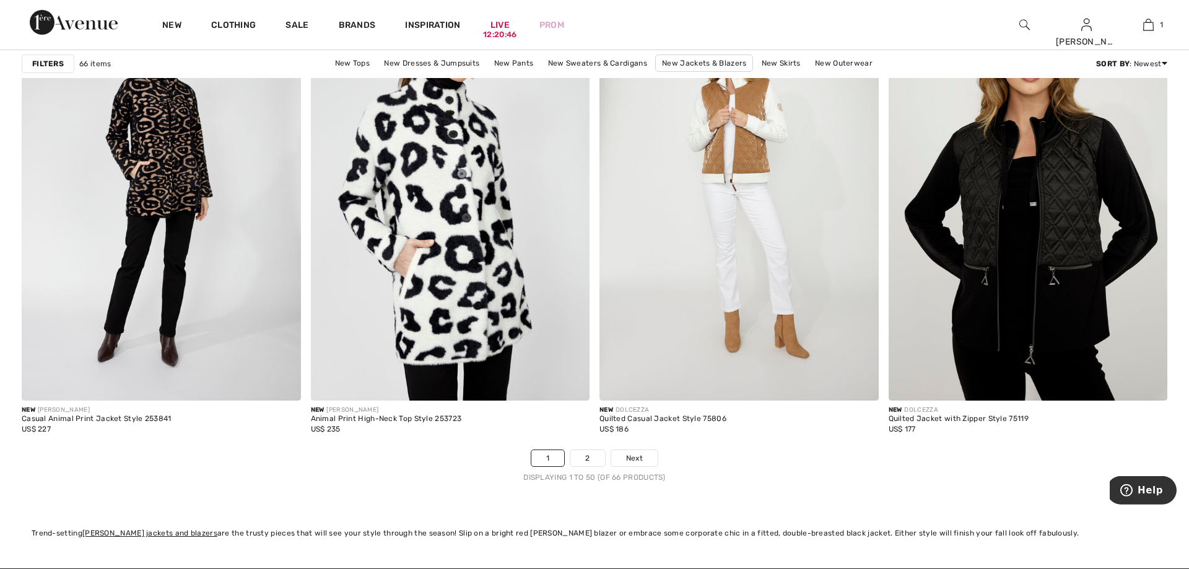
click at [641, 456] on span "Next" at bounding box center [634, 458] width 17 height 11
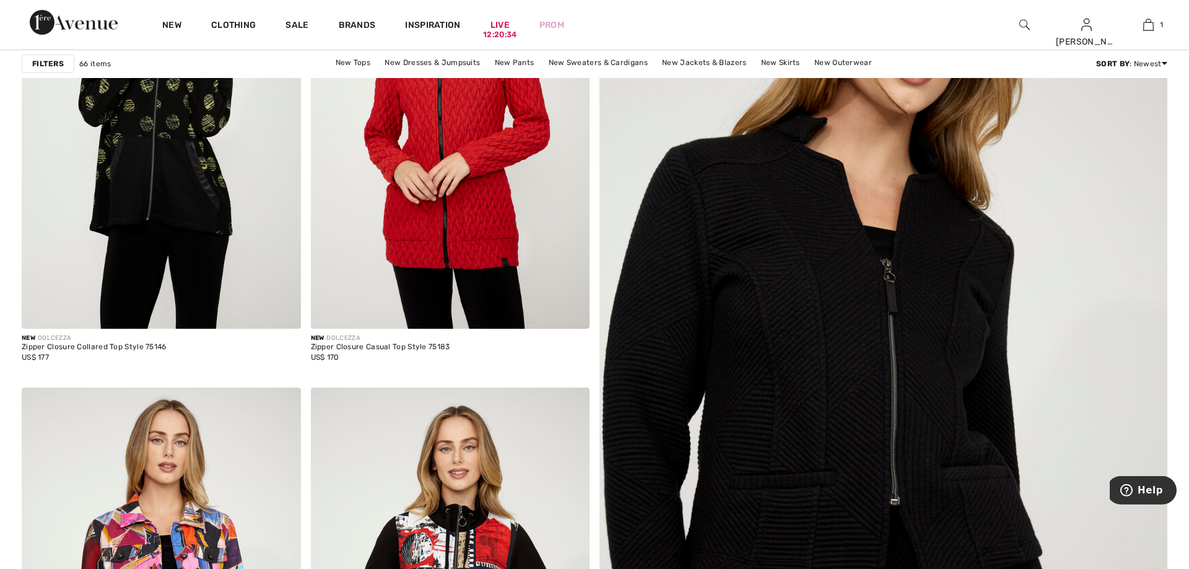
scroll to position [343, 0]
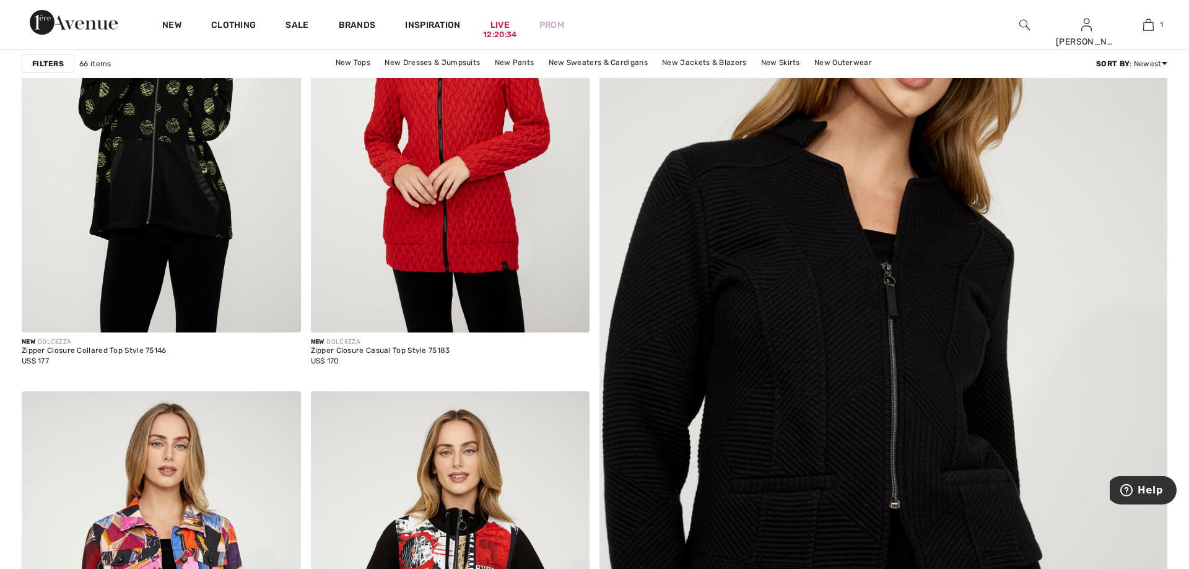
drag, startPoint x: 0, startPoint y: 0, endPoint x: 1189, endPoint y: 105, distance: 1193.4
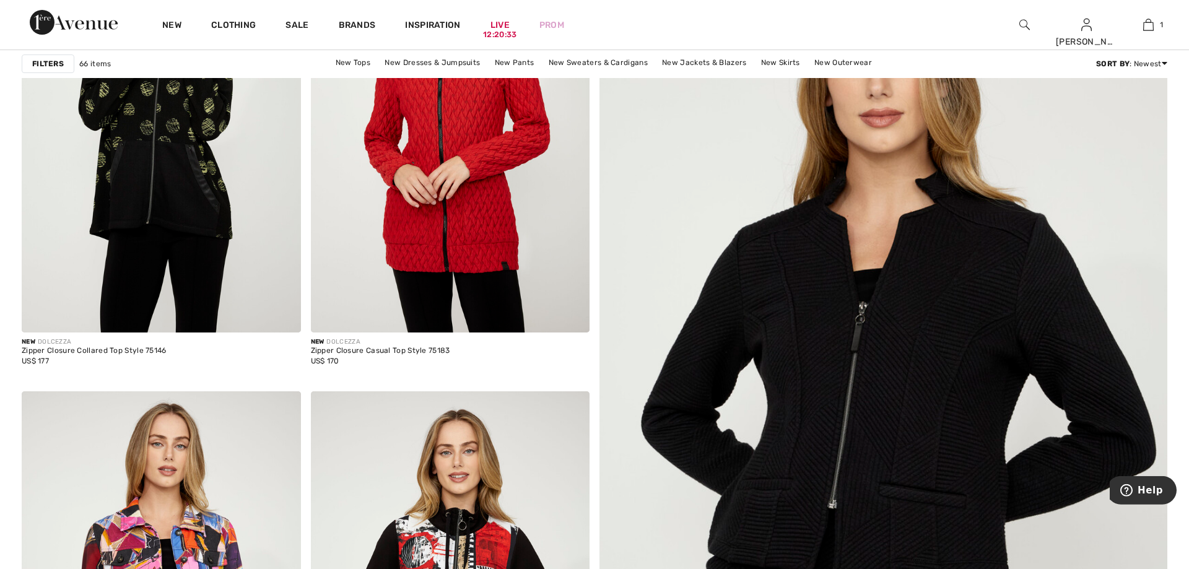
click at [917, 307] on img at bounding box center [883, 425] width 681 height 1023
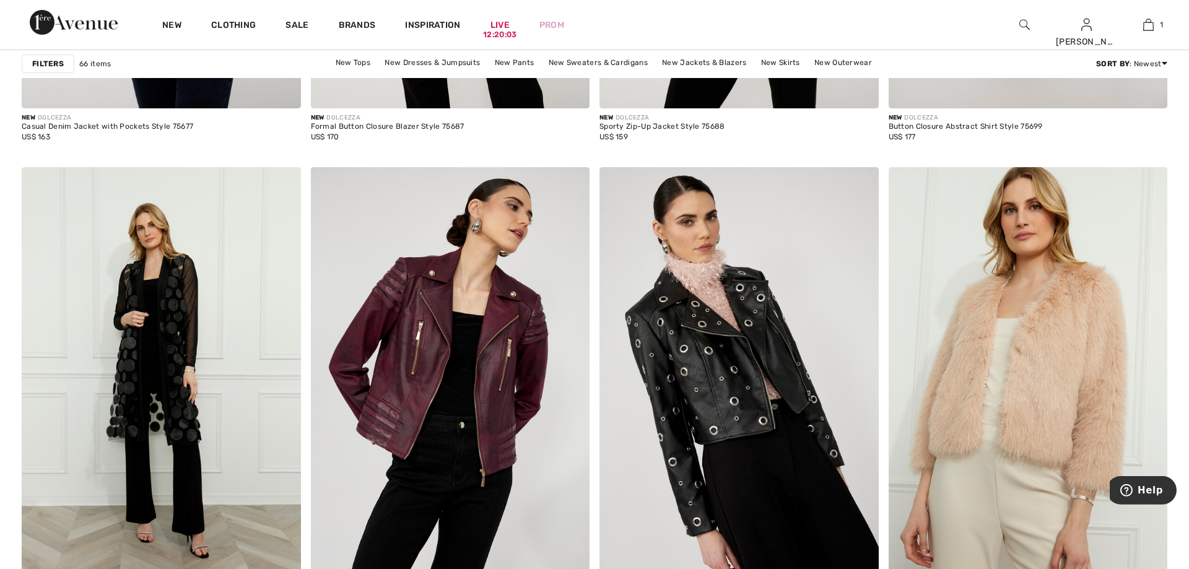
scroll to position [1526, 0]
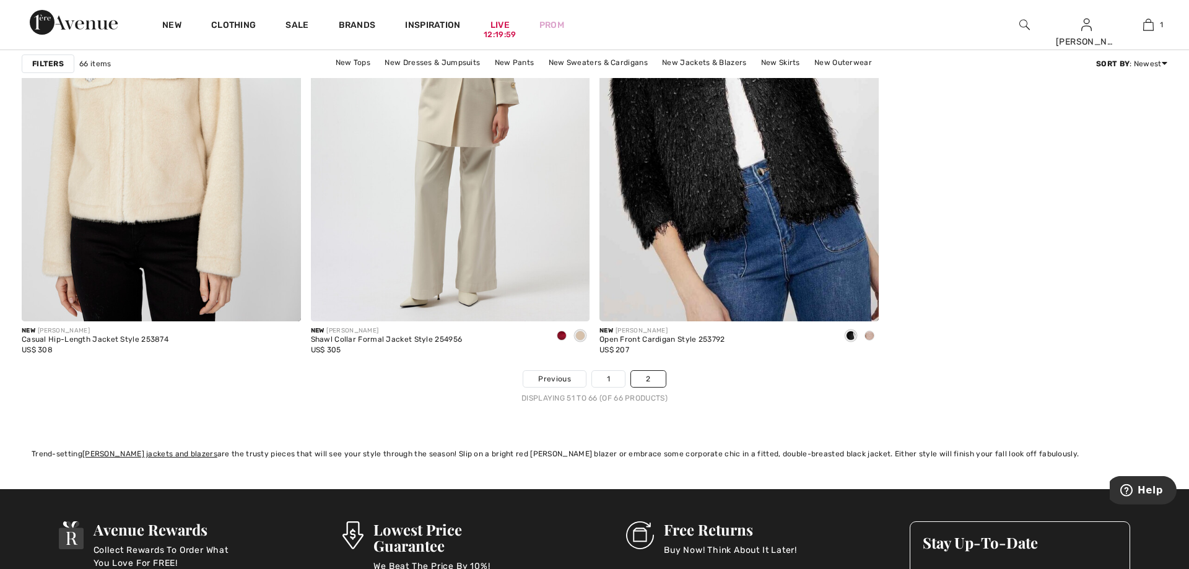
drag, startPoint x: 1189, startPoint y: 422, endPoint x: 1189, endPoint y: 379, distance: 42.7
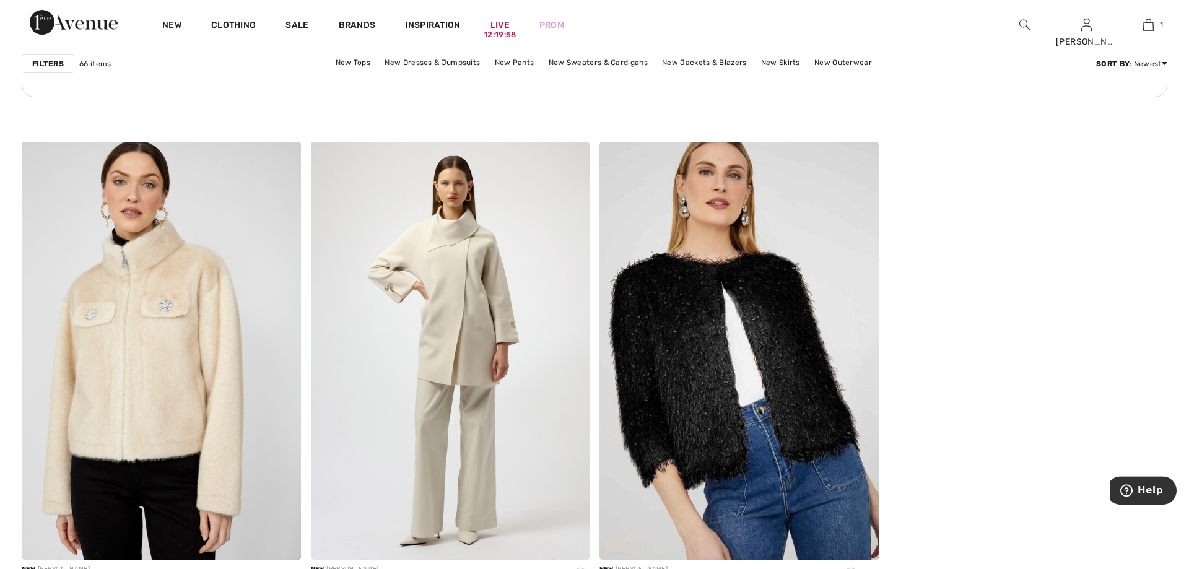
scroll to position [2187, 0]
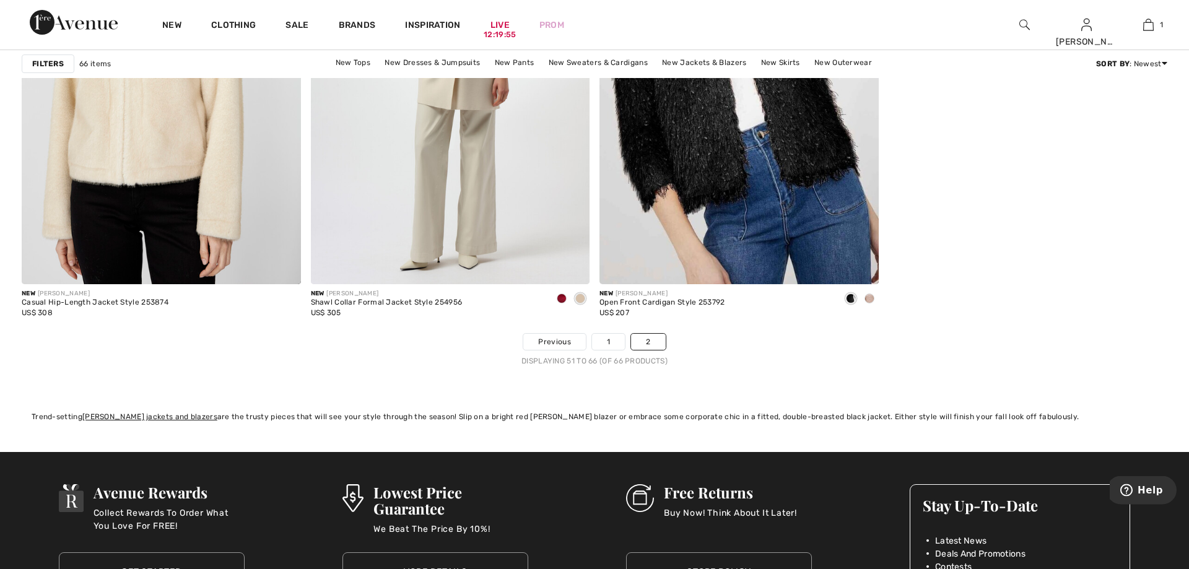
scroll to position [2515, 0]
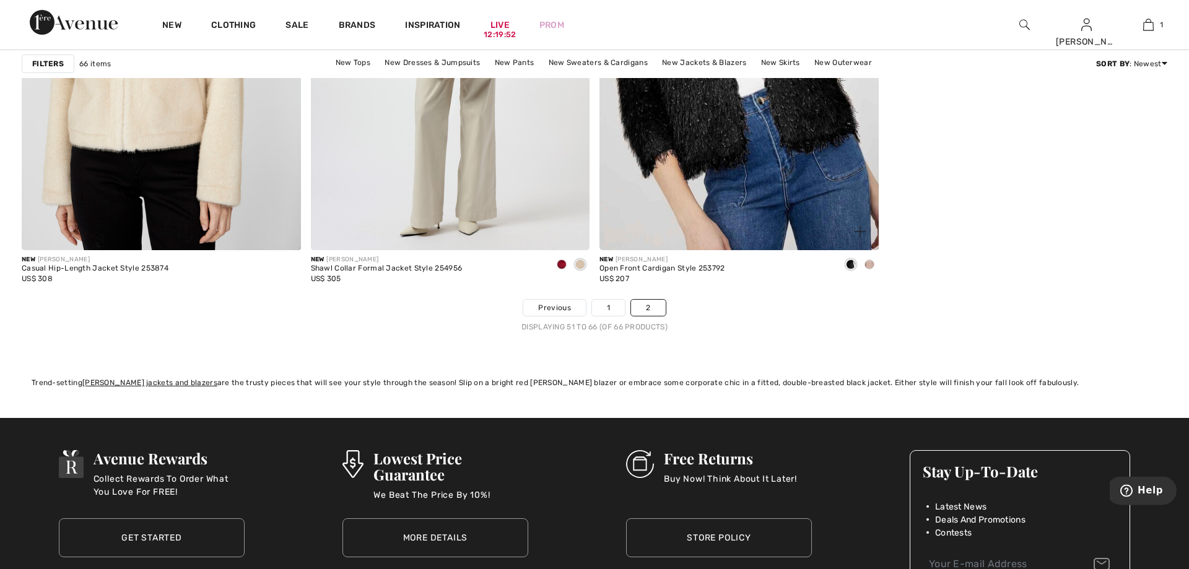
click at [872, 263] on span at bounding box center [870, 265] width 10 height 10
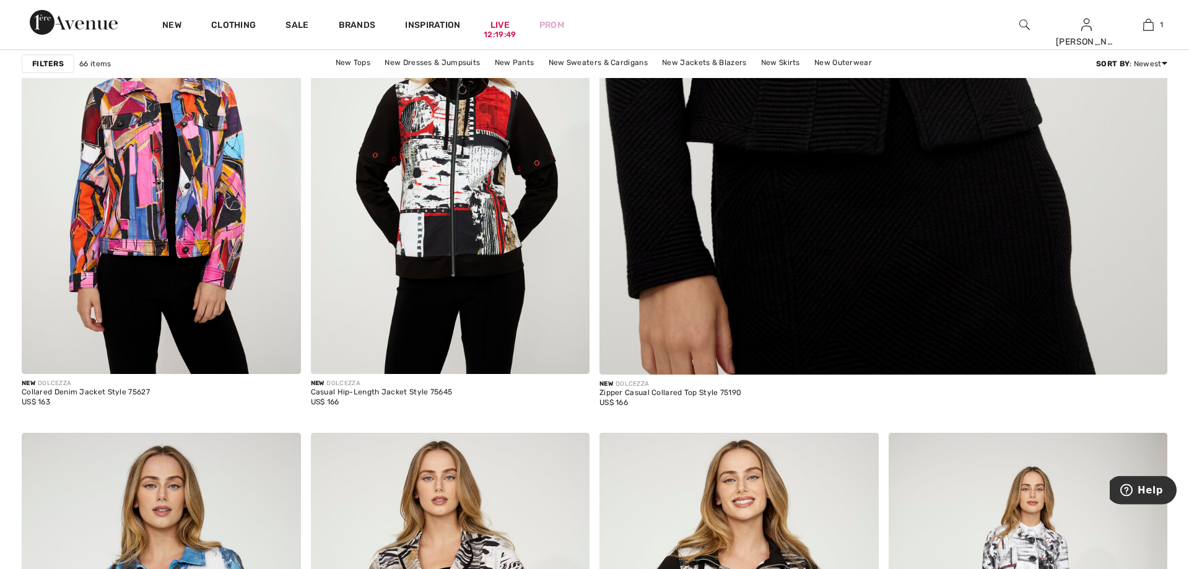
scroll to position [0, 0]
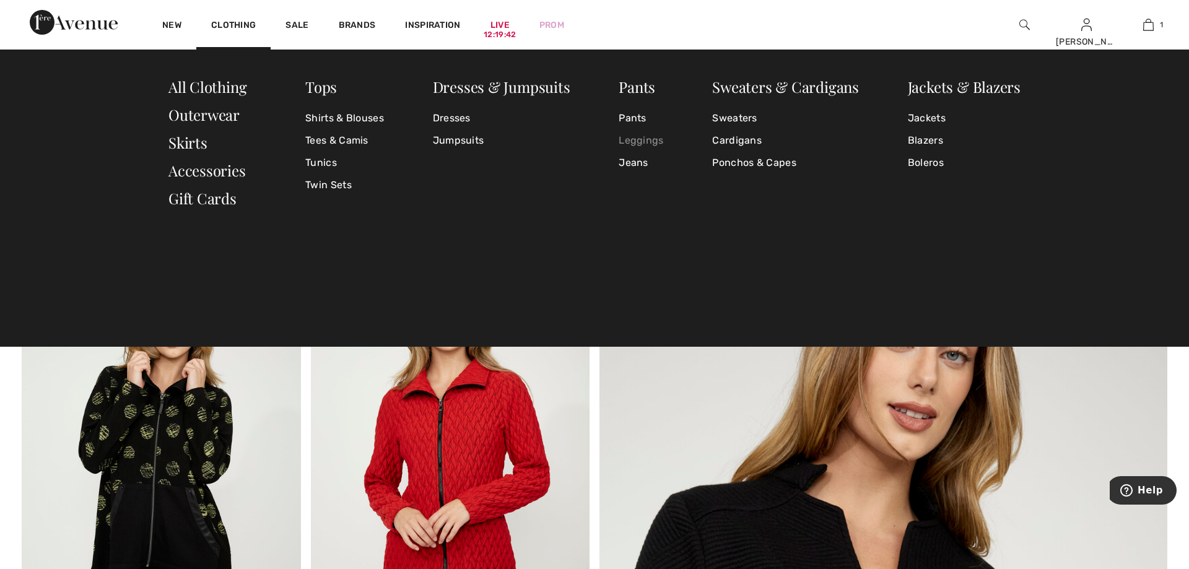
click at [649, 138] on link "Leggings" at bounding box center [641, 140] width 45 height 22
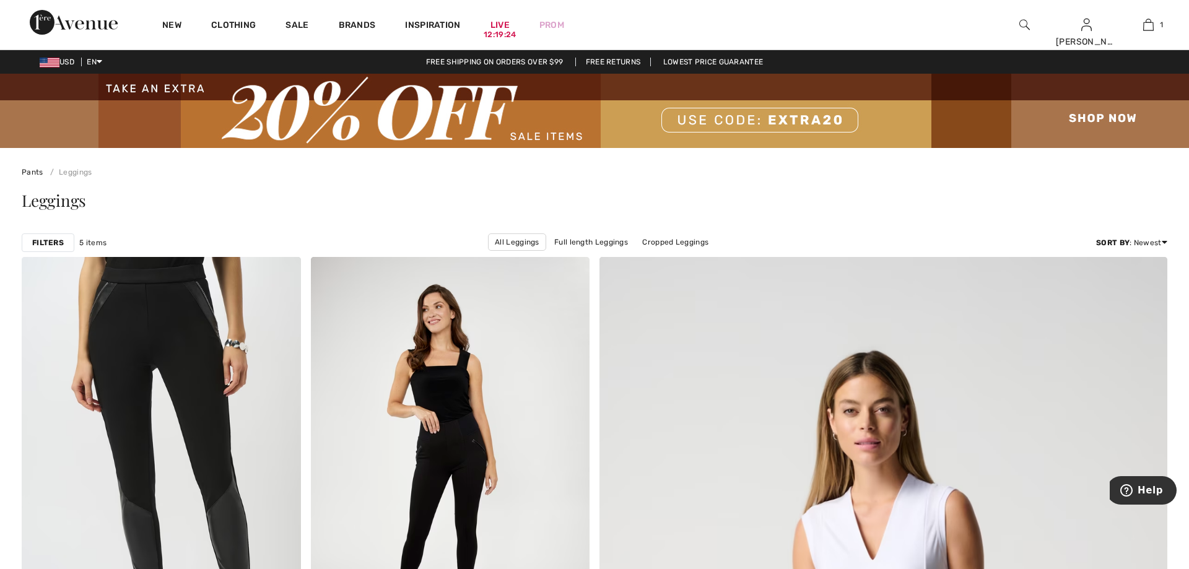
drag, startPoint x: 1186, startPoint y: 94, endPoint x: 1189, endPoint y: 17, distance: 76.2
click at [1189, 17] on html "We value your privacy We use cookies to enhance your browsing experience, serve…" at bounding box center [594, 284] width 1189 height 569
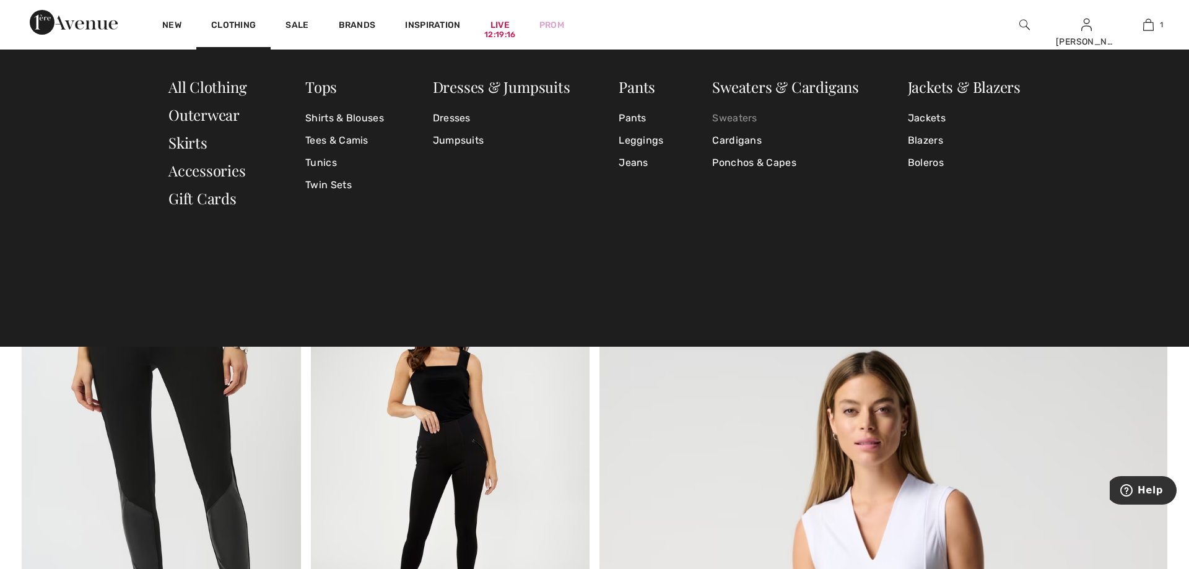
click at [745, 114] on link "Sweaters" at bounding box center [785, 118] width 147 height 22
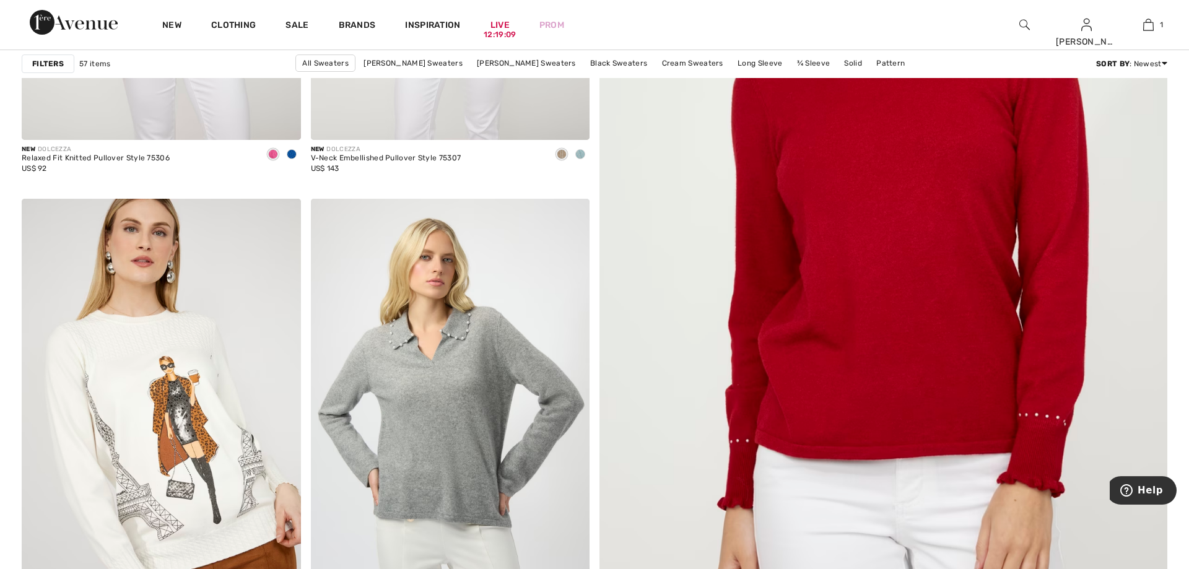
scroll to position [670, 0]
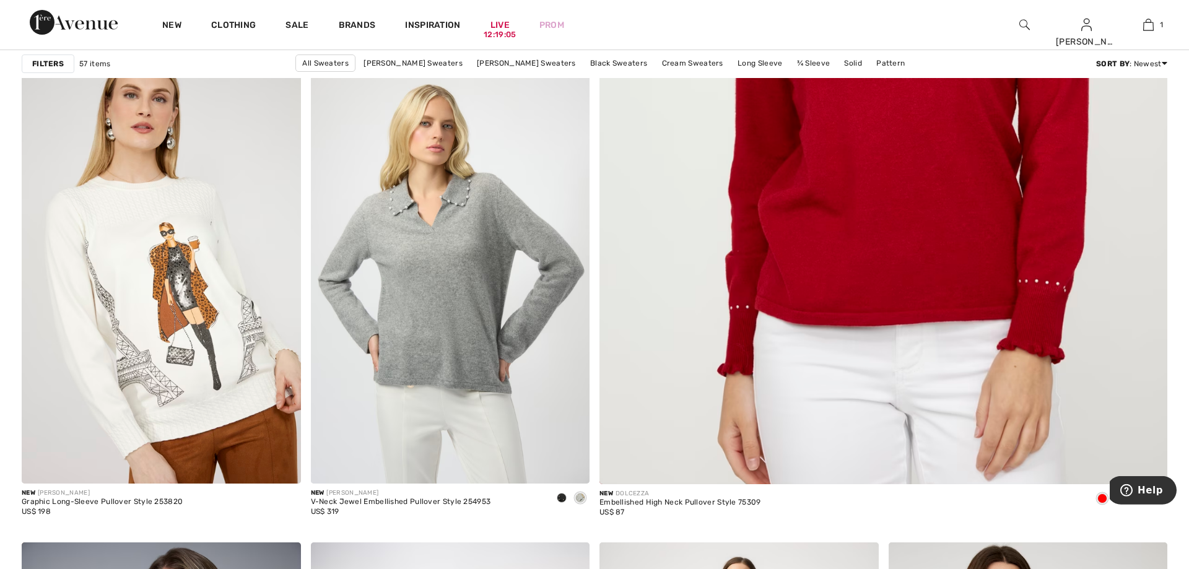
drag, startPoint x: 0, startPoint y: 0, endPoint x: 1184, endPoint y: 61, distance: 1185.3
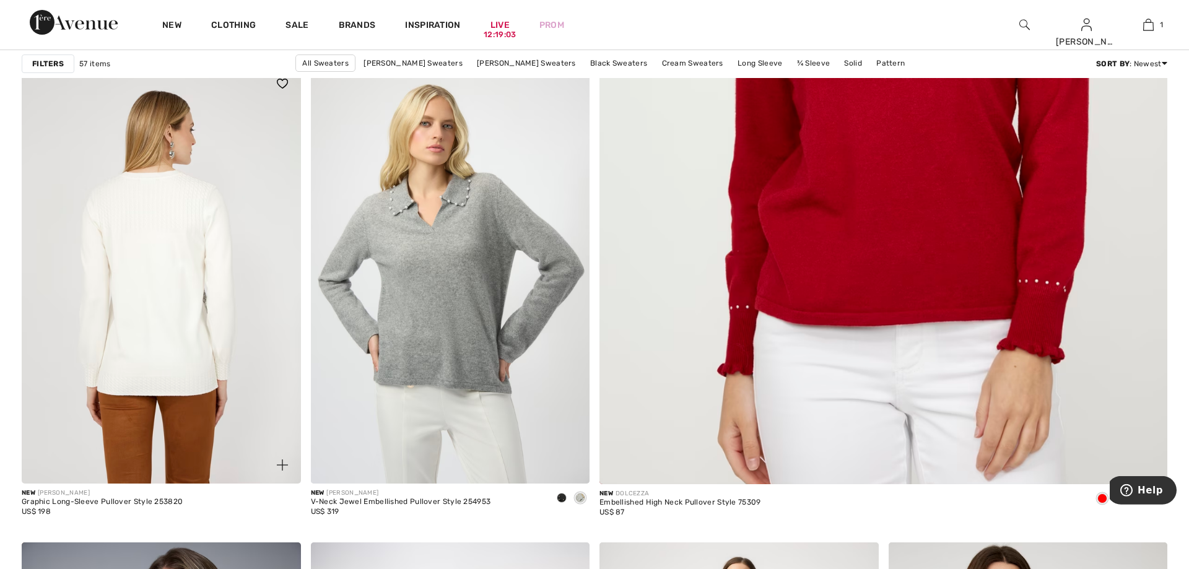
click at [193, 279] on img at bounding box center [161, 274] width 279 height 419
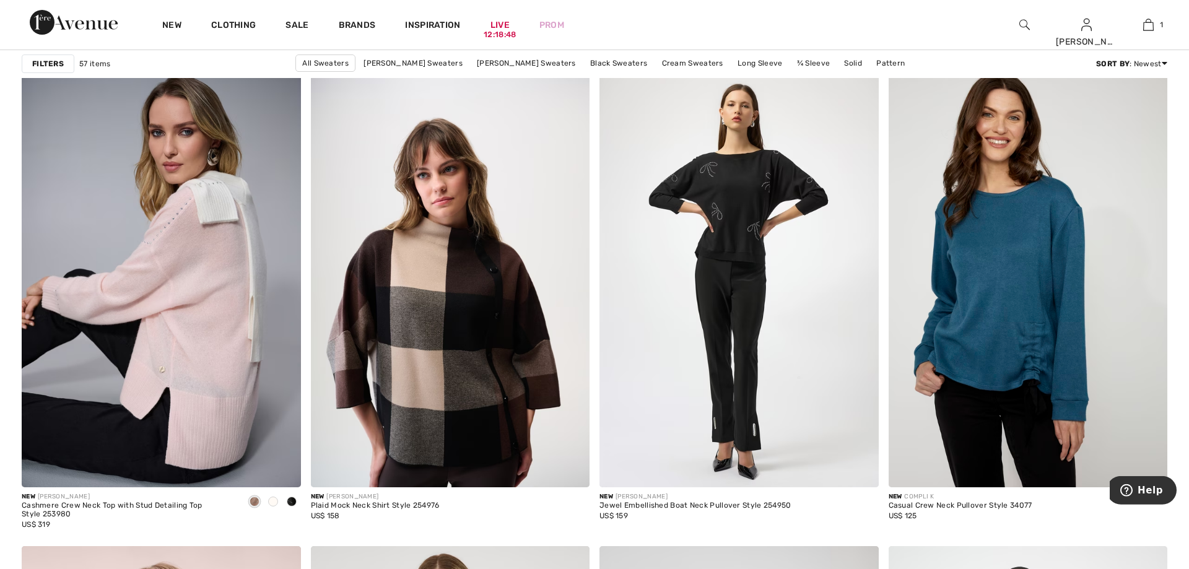
scroll to position [1152, 0]
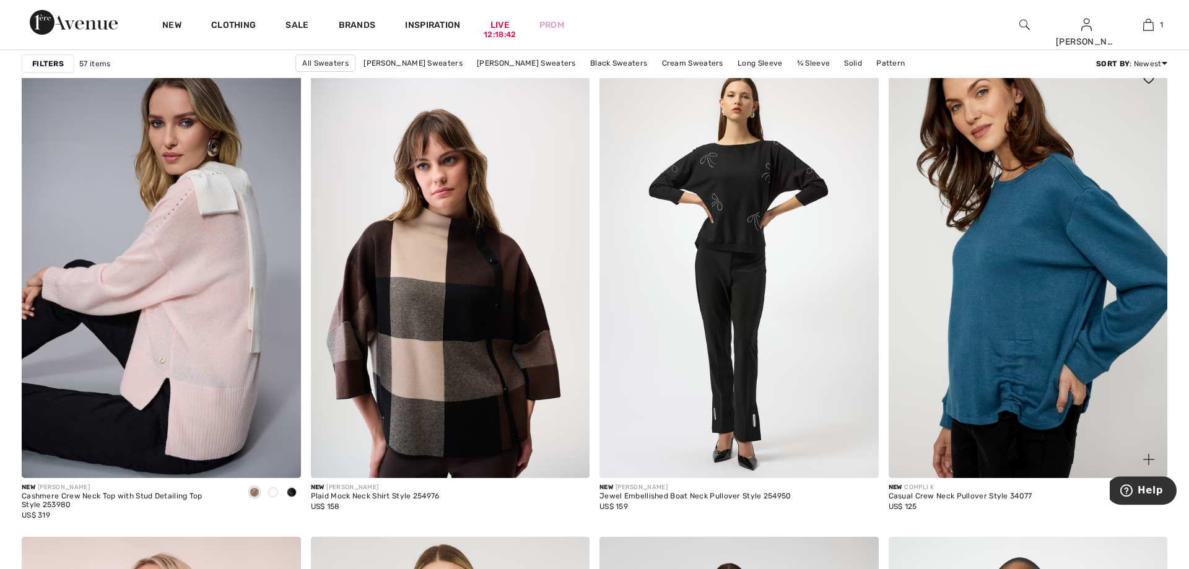
click at [1039, 240] on img at bounding box center [1028, 269] width 279 height 419
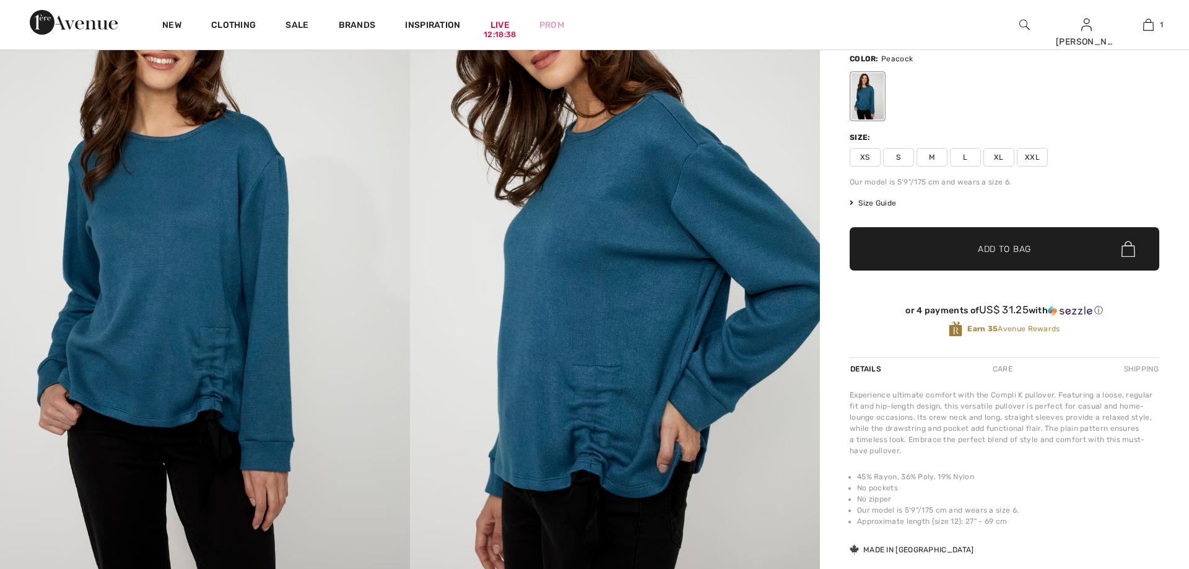
checkbox input "true"
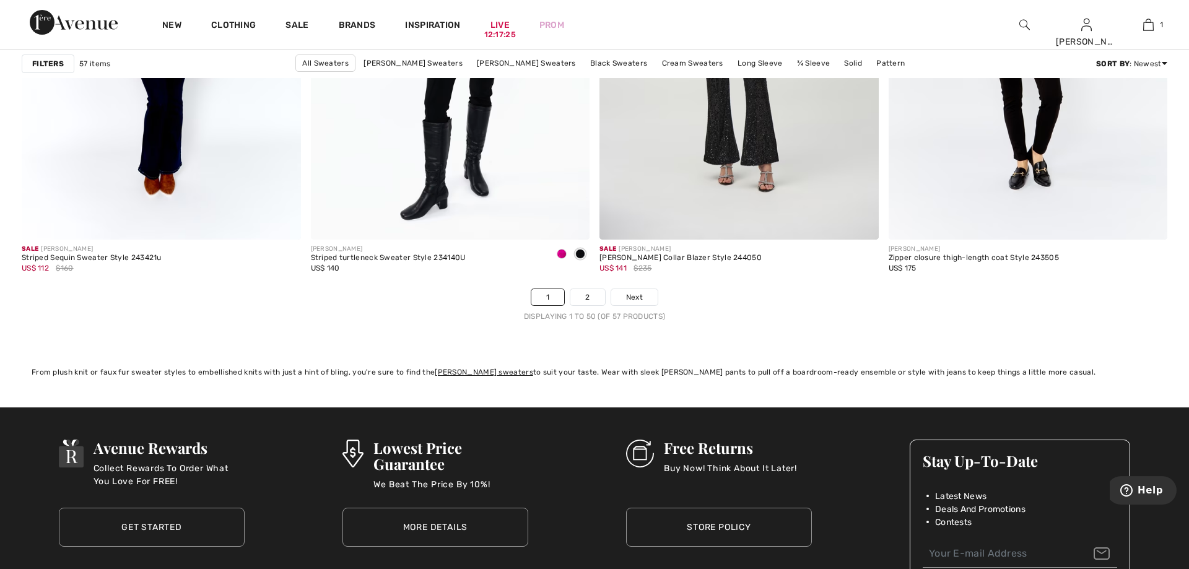
scroll to position [7209, 0]
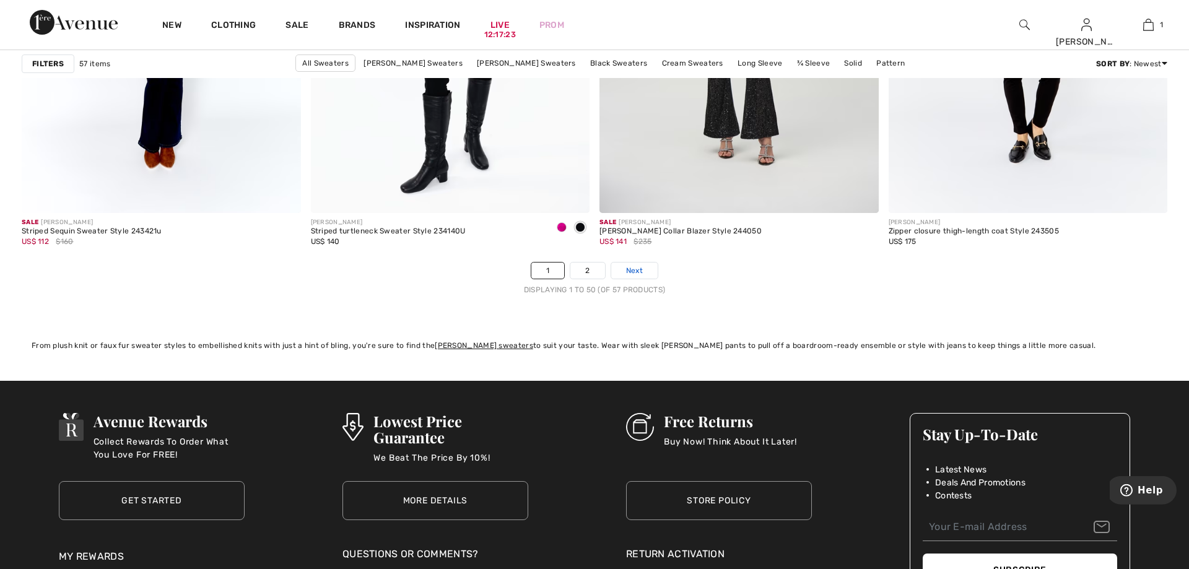
click at [632, 268] on span "Next" at bounding box center [634, 270] width 17 height 11
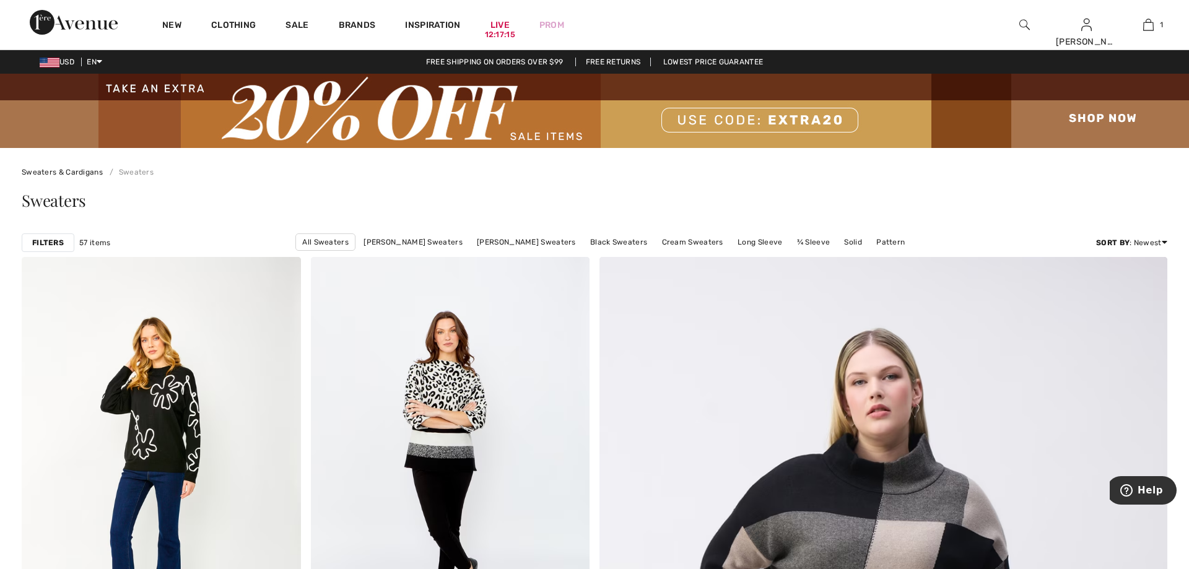
drag, startPoint x: 1189, startPoint y: 107, endPoint x: 1189, endPoint y: 3, distance: 103.4
click at [1189, 3] on html "We value your privacy We use cookies to enhance your browsing experience, serve…" at bounding box center [594, 284] width 1189 height 569
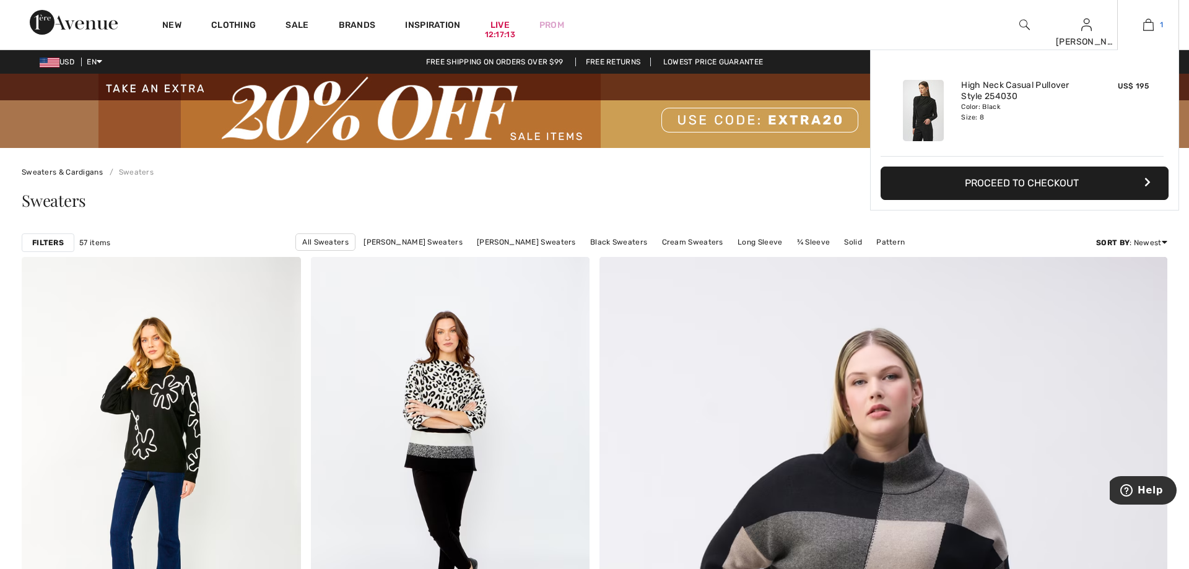
click at [1147, 22] on img at bounding box center [1148, 24] width 11 height 15
